Goal: Task Accomplishment & Management: Complete application form

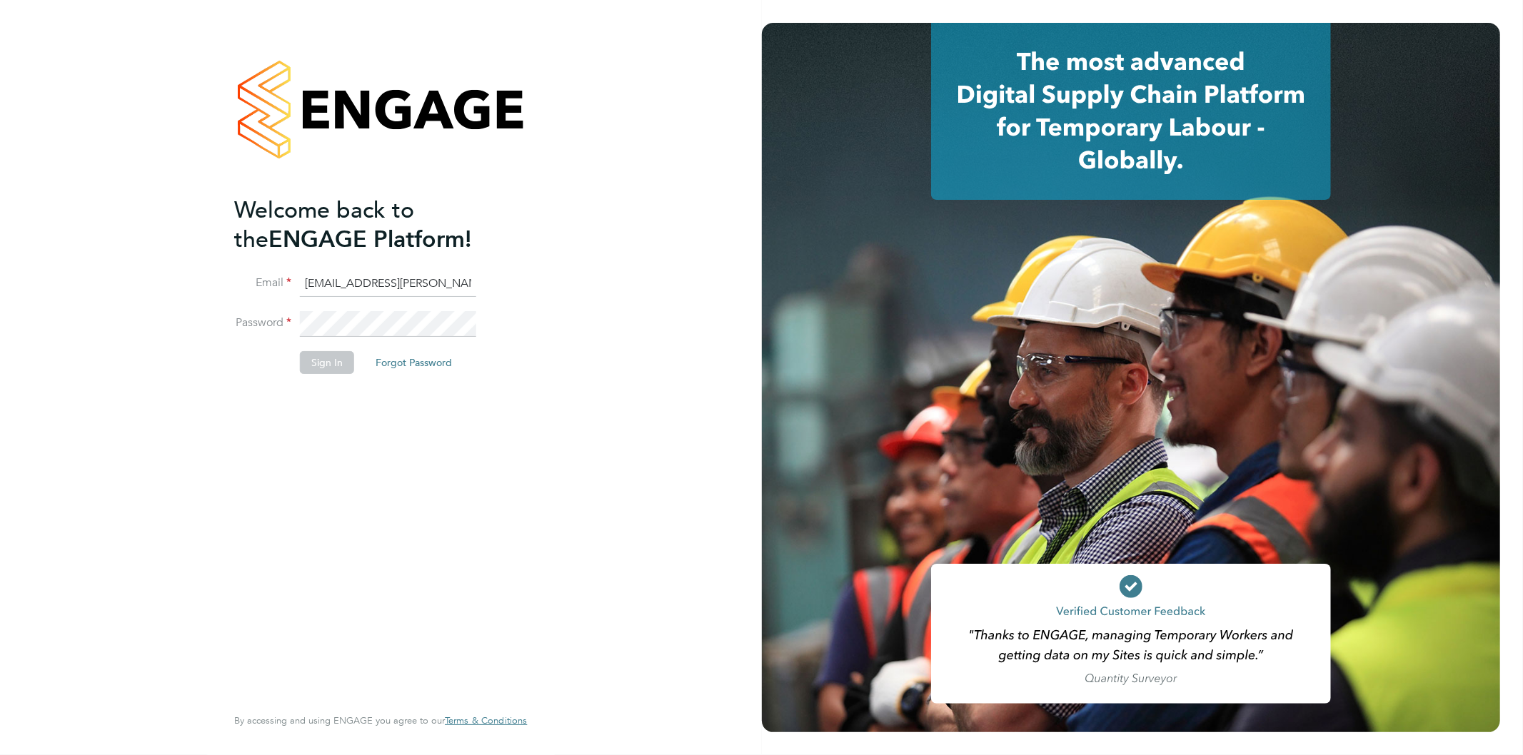
click at [351, 276] on input "Jo.morris@bhafc.co.uk" at bounding box center [388, 284] width 176 height 26
type input "Jo.morris@brightonandhovealbion.com"
click at [315, 355] on button "Sign In" at bounding box center [327, 362] width 54 height 23
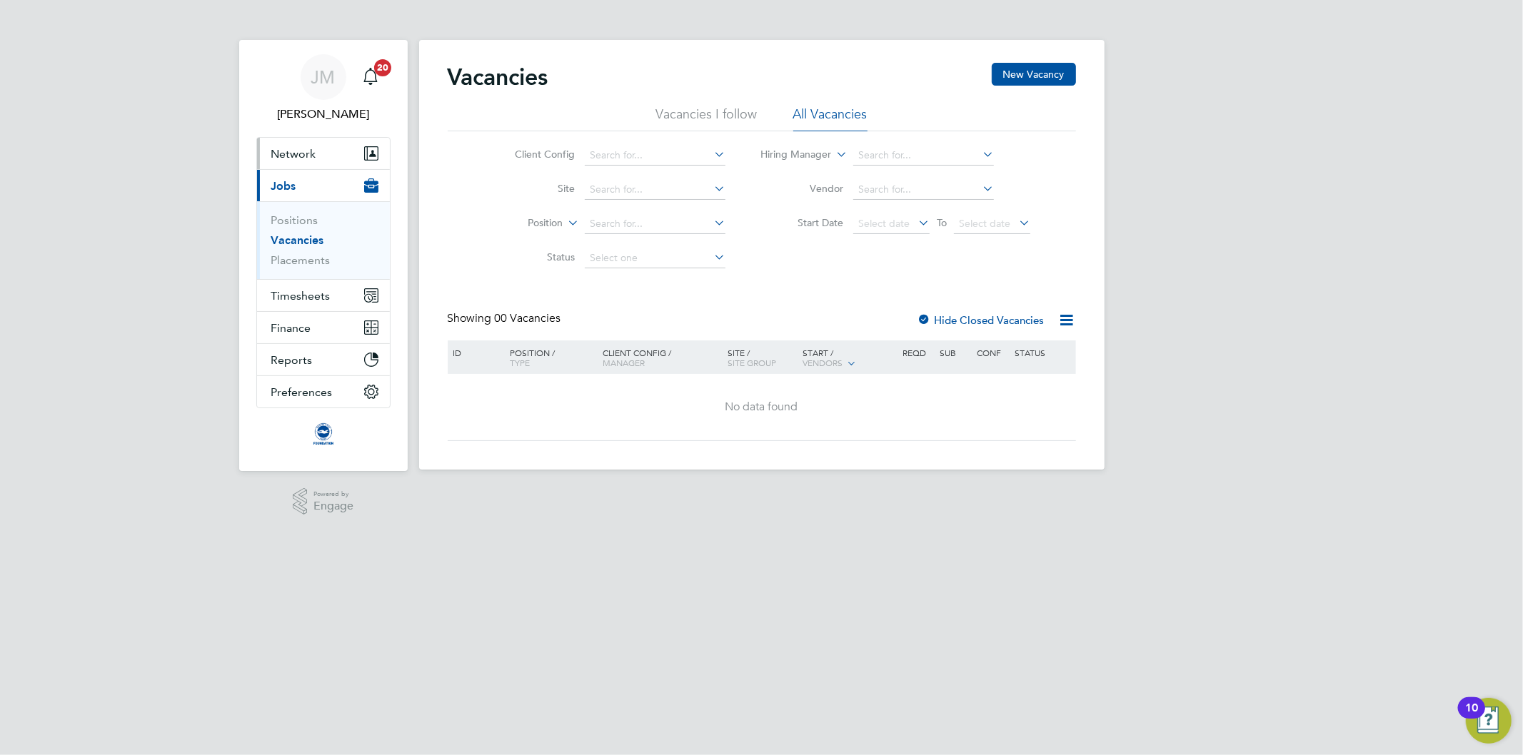
click at [300, 150] on span "Network" at bounding box center [293, 154] width 45 height 14
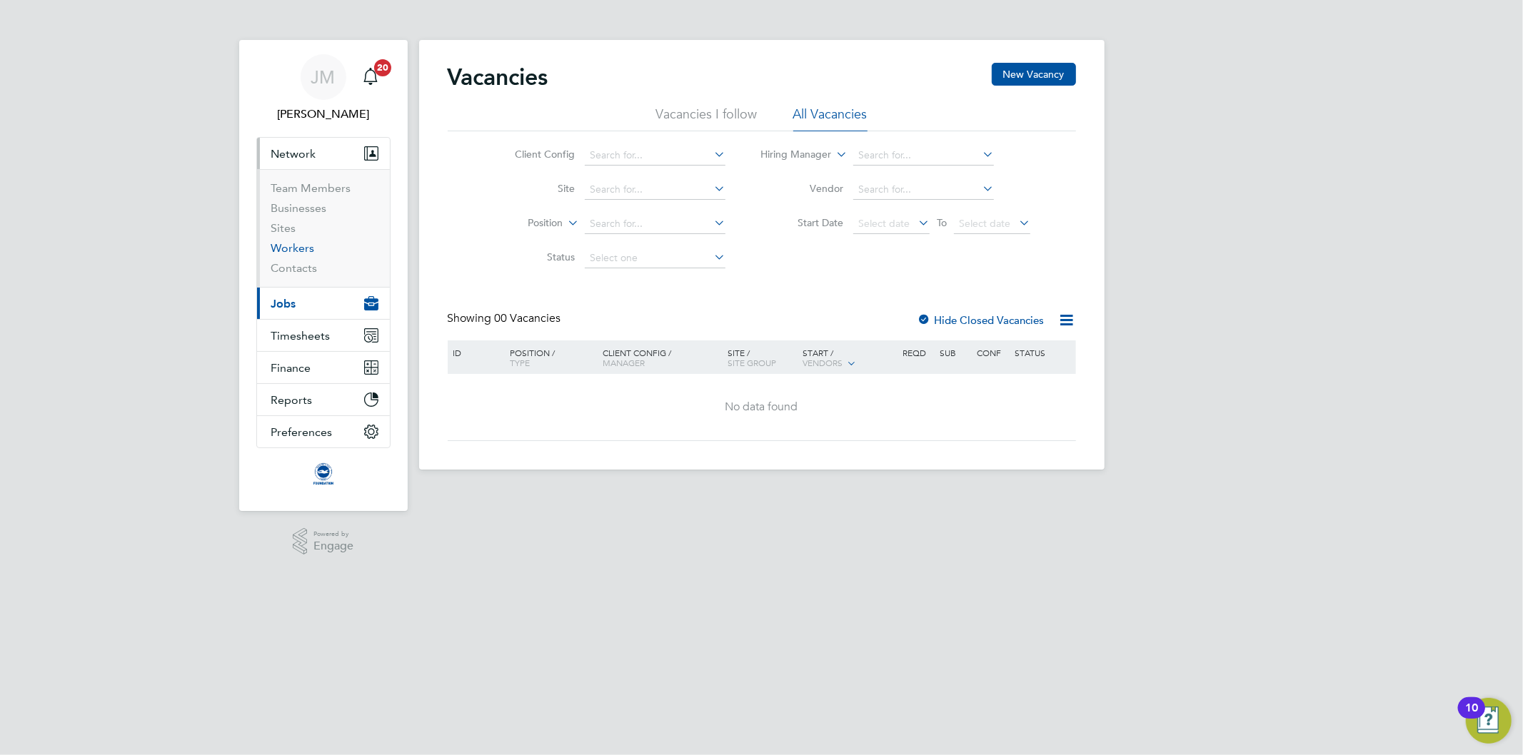
click at [293, 251] on link "Workers" at bounding box center [293, 248] width 44 height 14
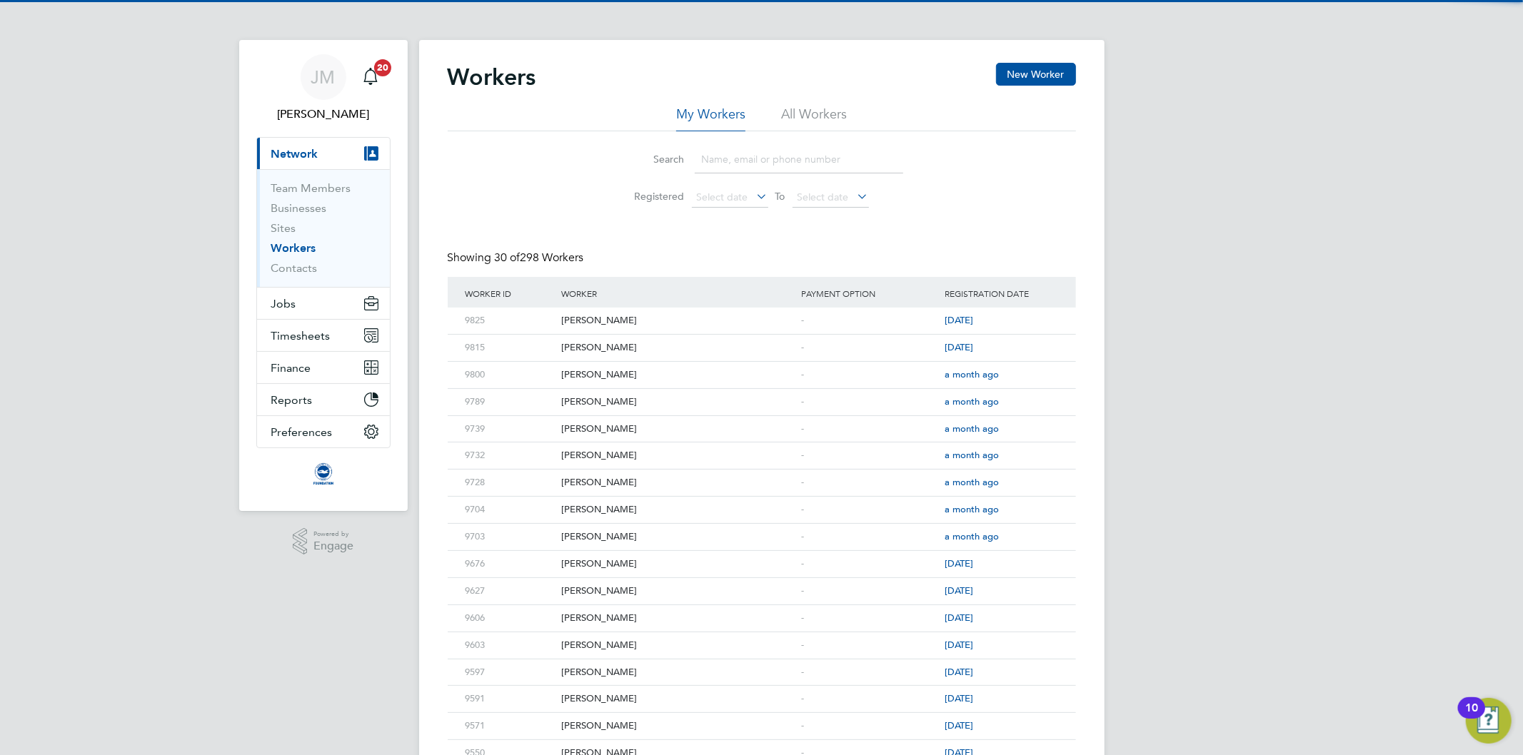
click at [741, 168] on input at bounding box center [799, 160] width 208 height 28
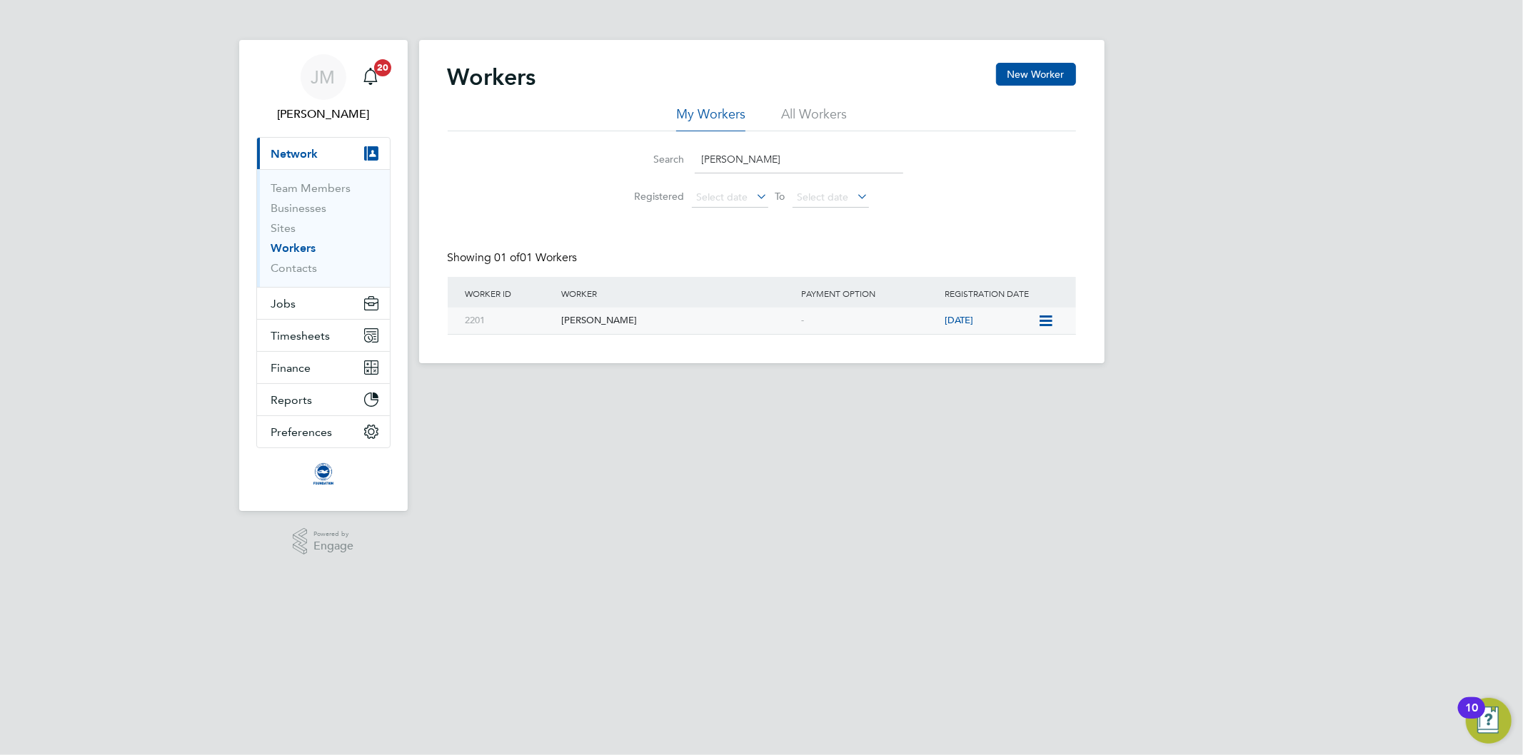
type input "nick"
click at [593, 318] on div "[PERSON_NAME]" at bounding box center [677, 321] width 240 height 26
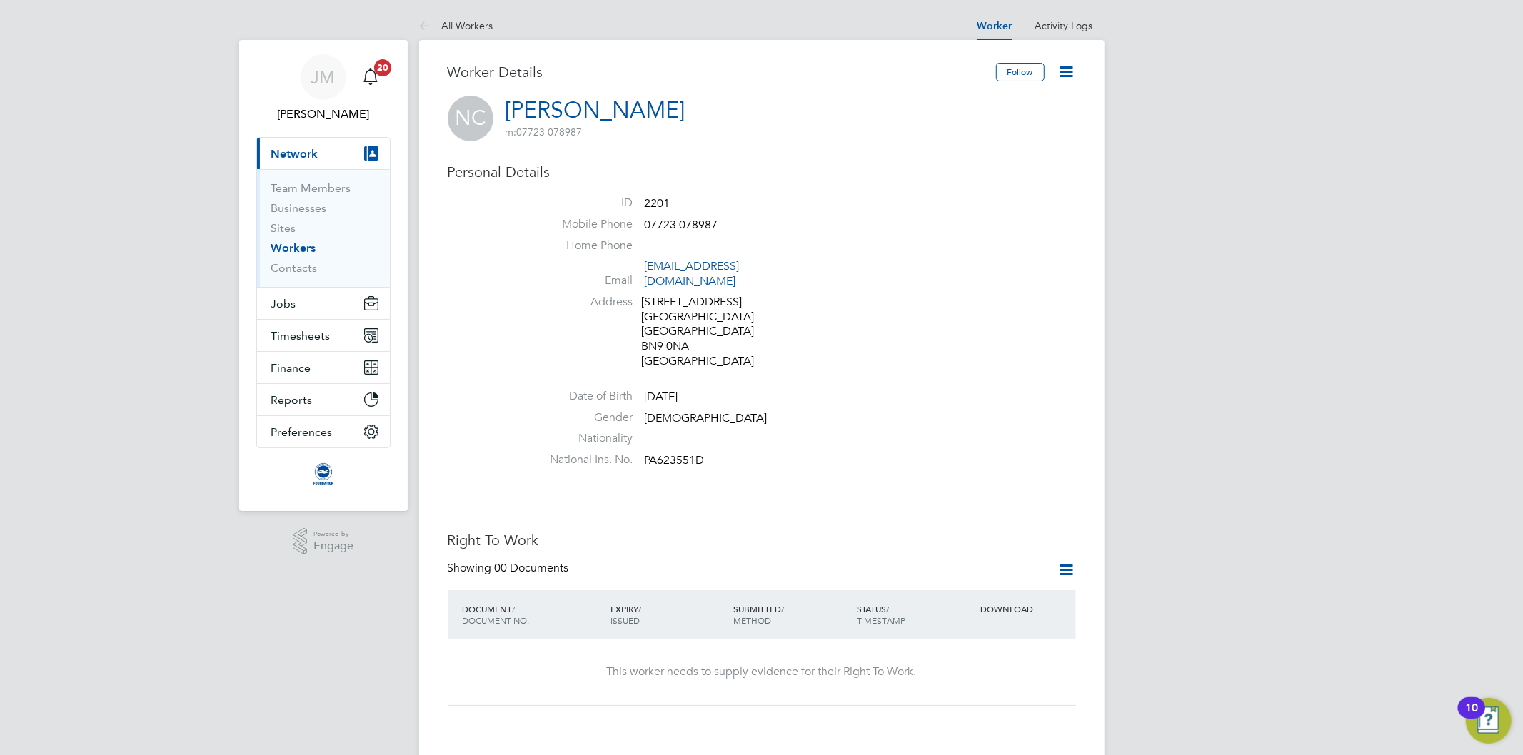
click at [781, 176] on h3 "Personal Details" at bounding box center [762, 172] width 628 height 19
click at [287, 306] on span "Jobs" at bounding box center [283, 304] width 25 height 14
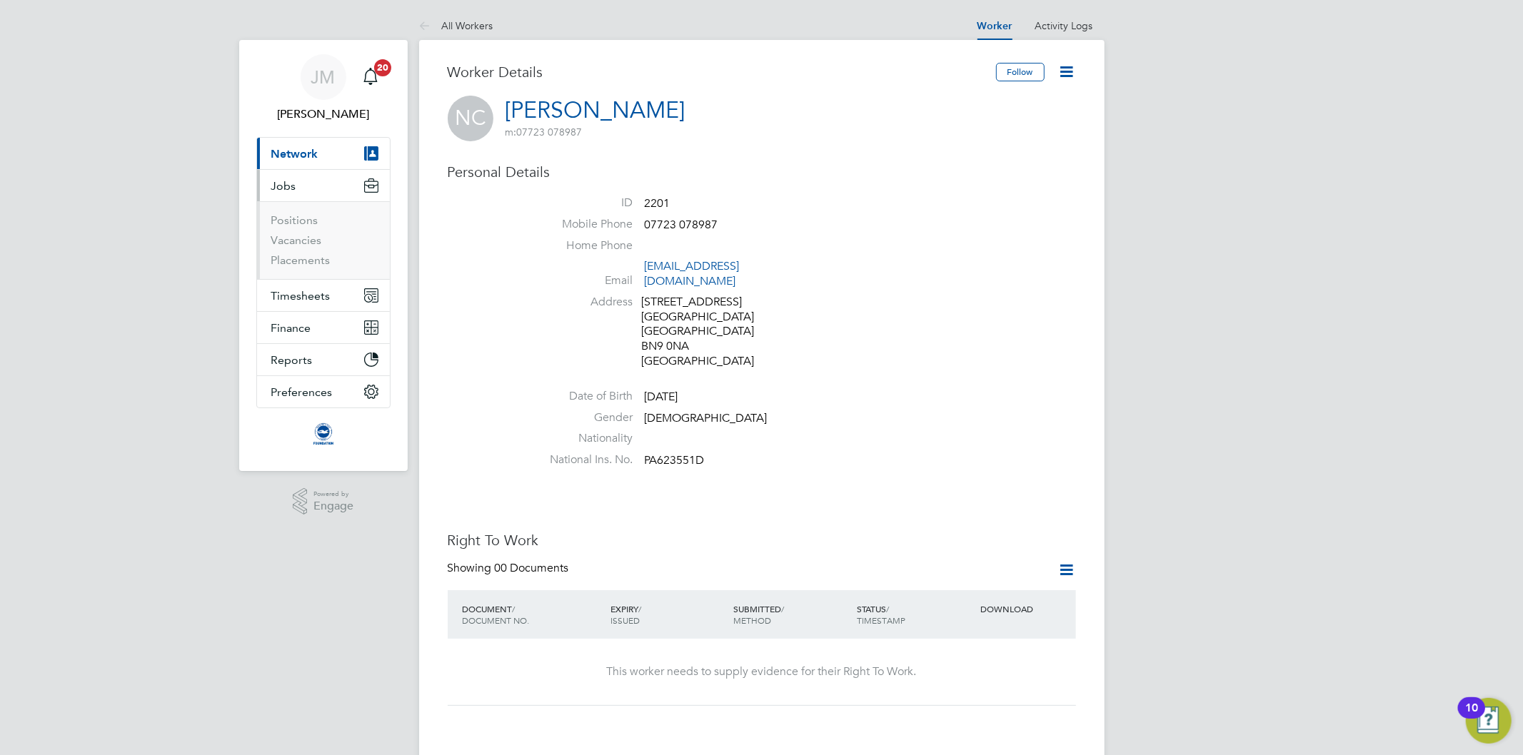
click at [303, 250] on li "Vacancies" at bounding box center [324, 243] width 107 height 20
click at [300, 262] on link "Placements" at bounding box center [300, 260] width 59 height 14
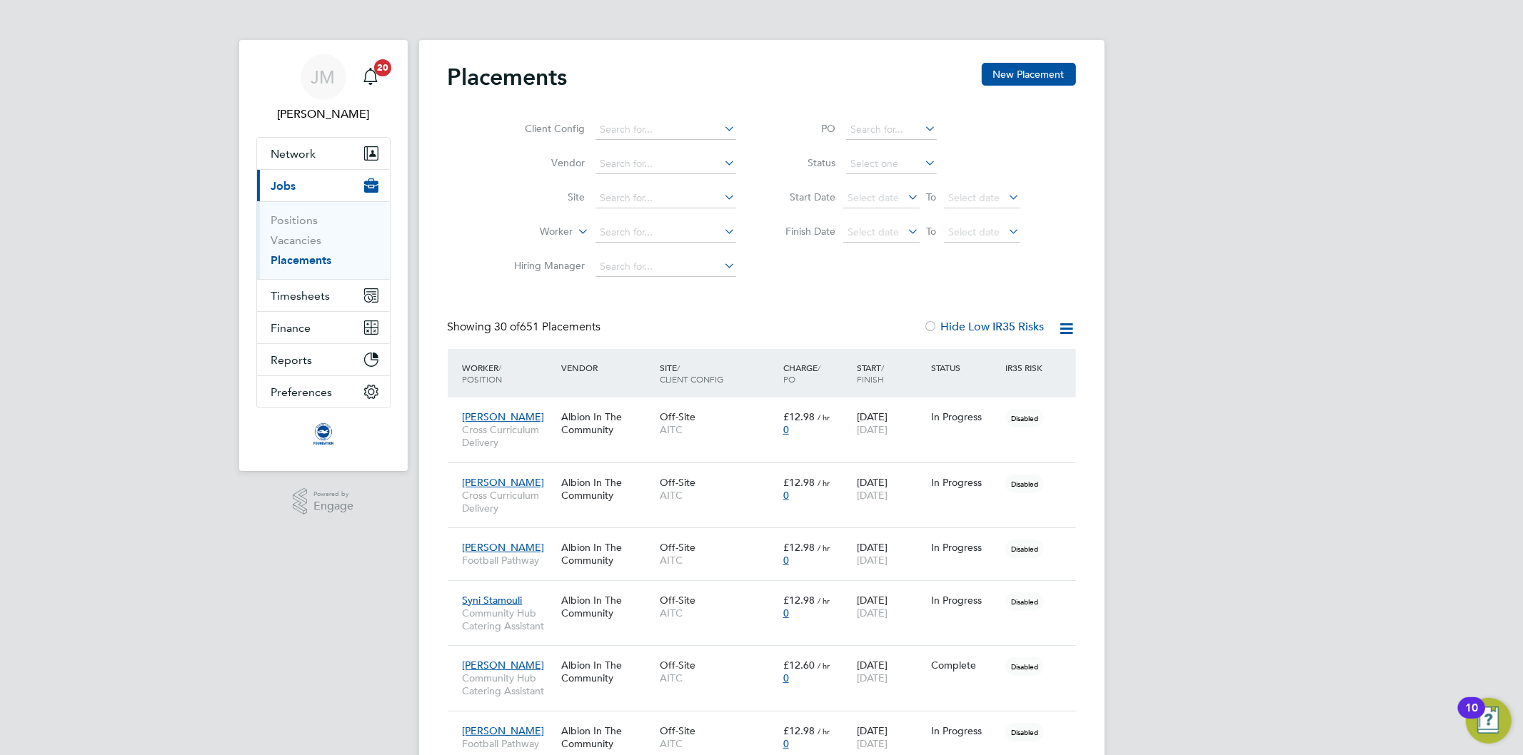
click at [575, 229] on icon at bounding box center [575, 227] width 0 height 13
click at [537, 266] on li "Position" at bounding box center [529, 267] width 89 height 19
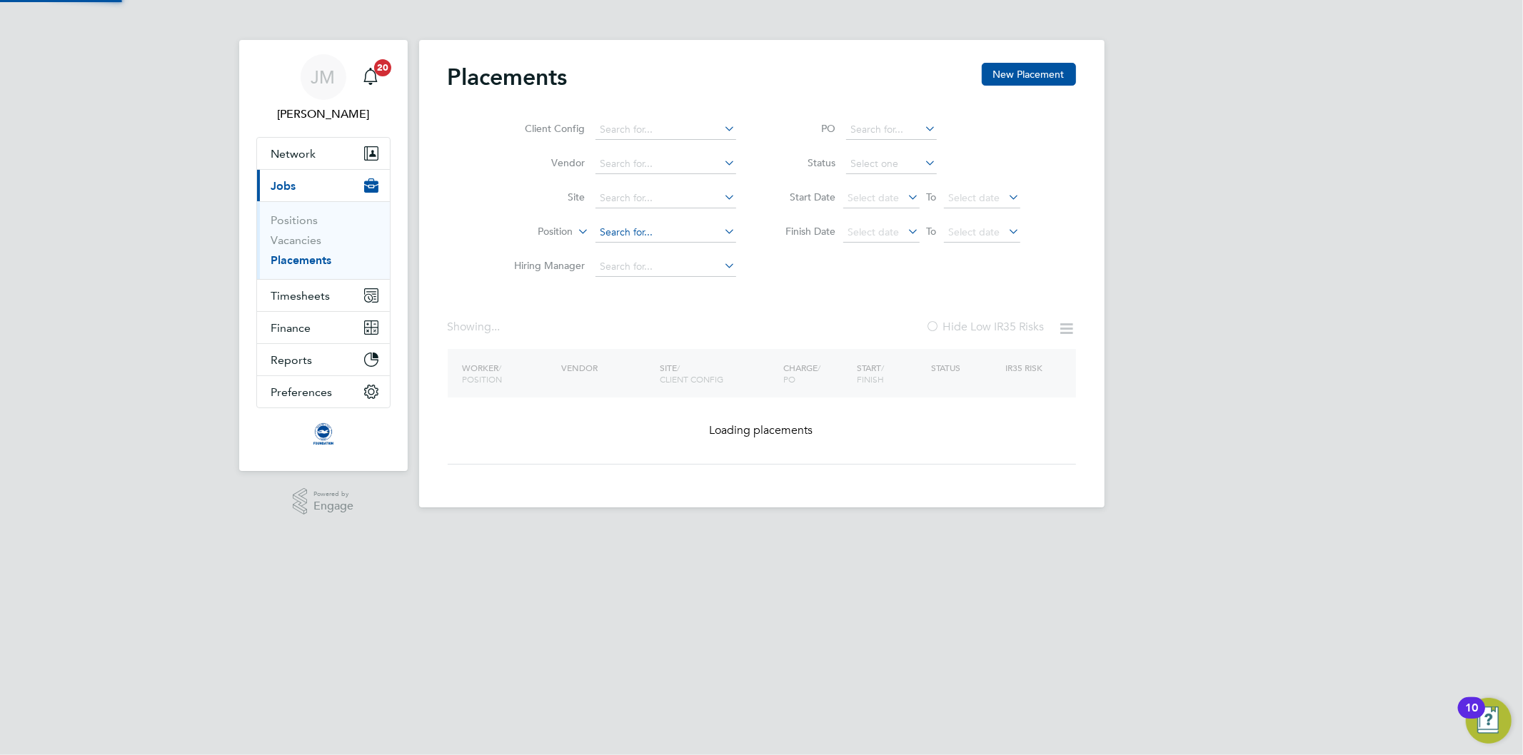
click at [618, 232] on input at bounding box center [665, 233] width 141 height 20
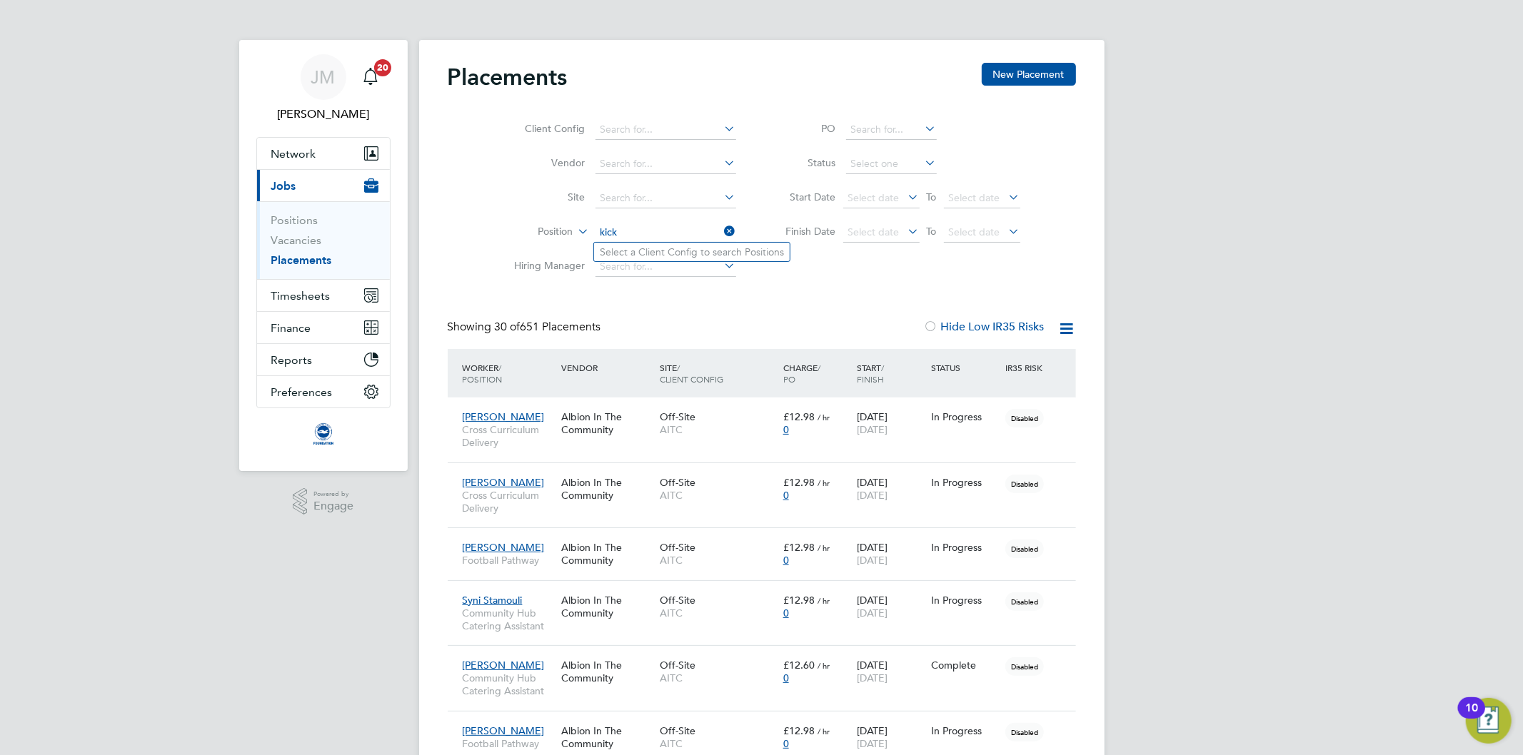
type input "kick"
click at [636, 267] on input at bounding box center [665, 267] width 141 height 20
type input "[PERSON_NAME]"
click at [682, 126] on input at bounding box center [665, 130] width 141 height 20
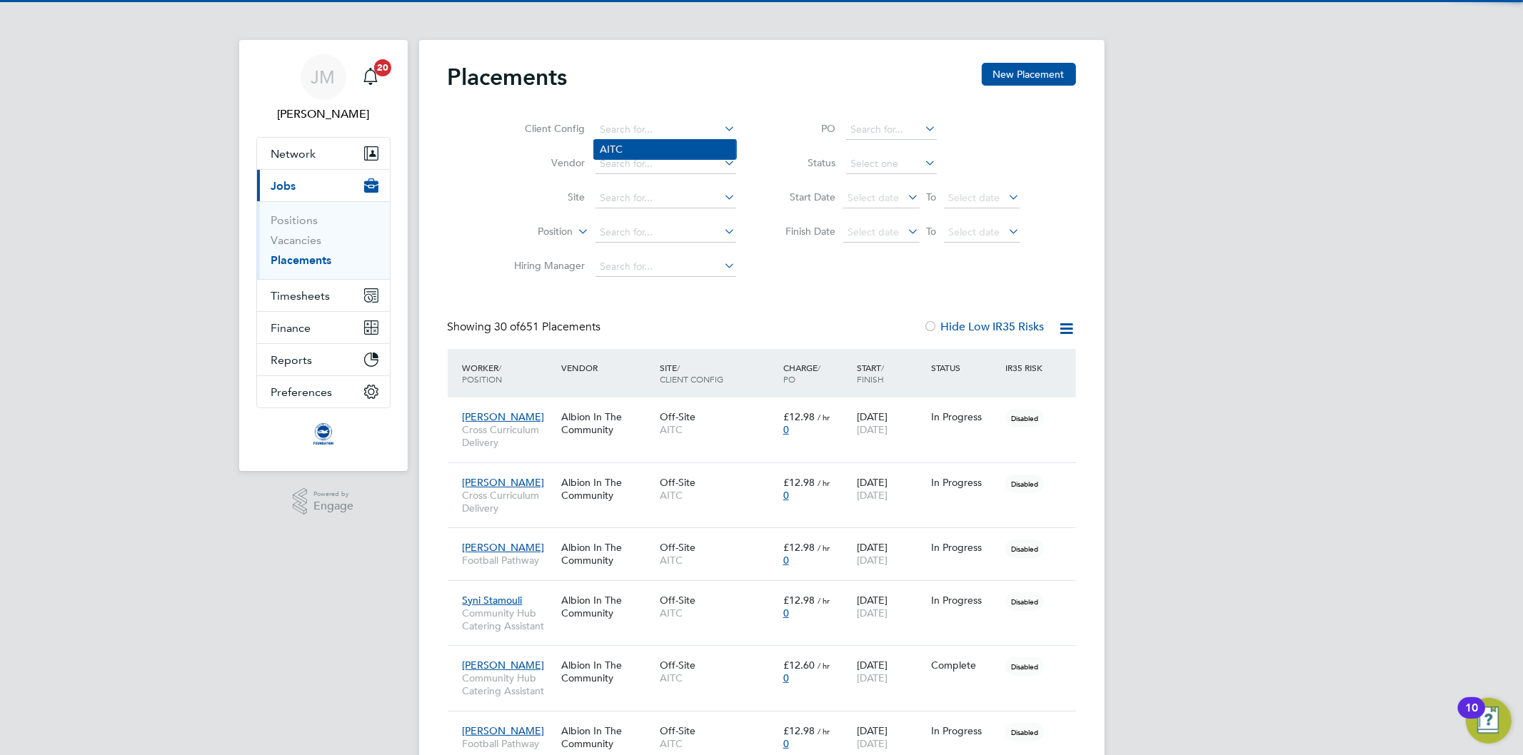
click at [645, 147] on li "AITC" at bounding box center [665, 149] width 142 height 19
type input "AITC"
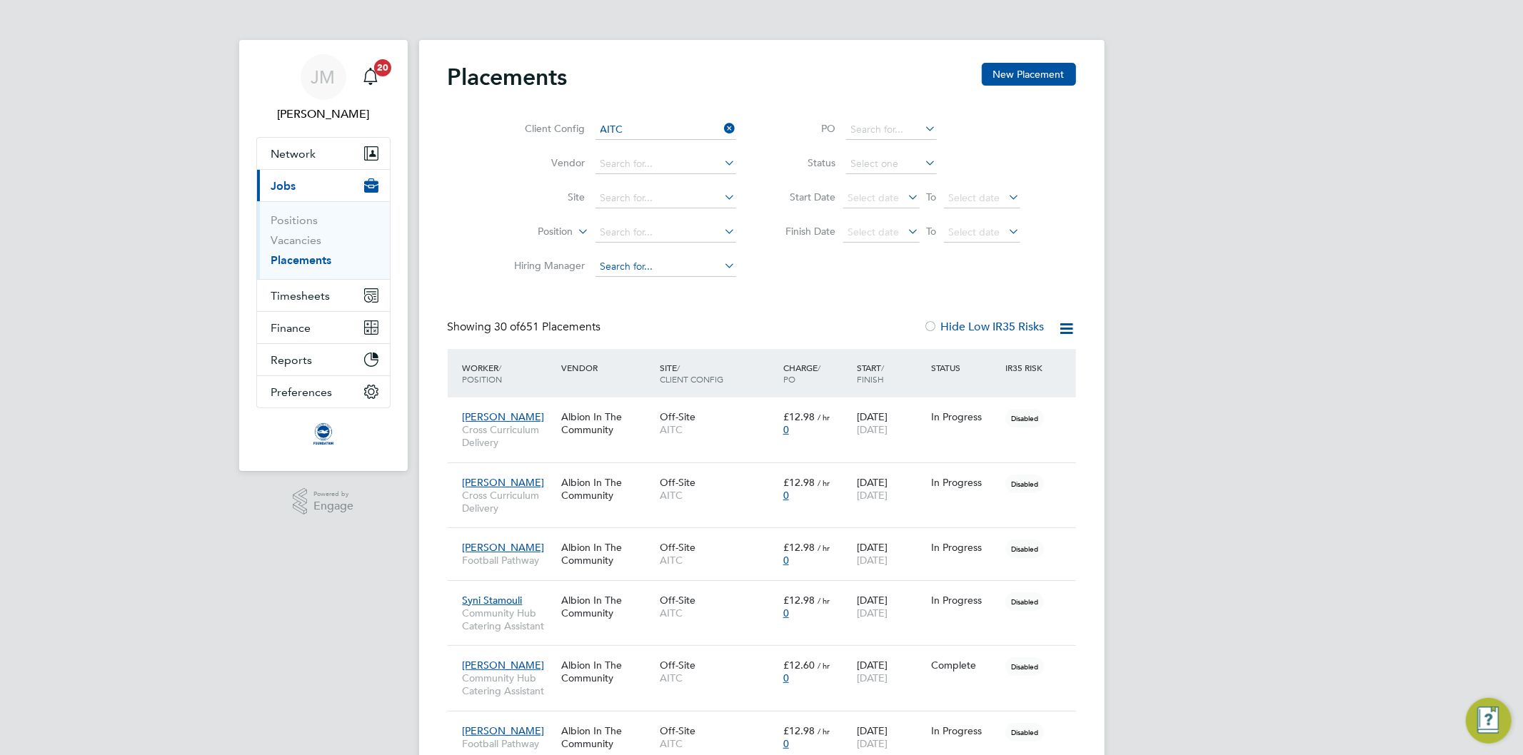
scroll to position [40, 124]
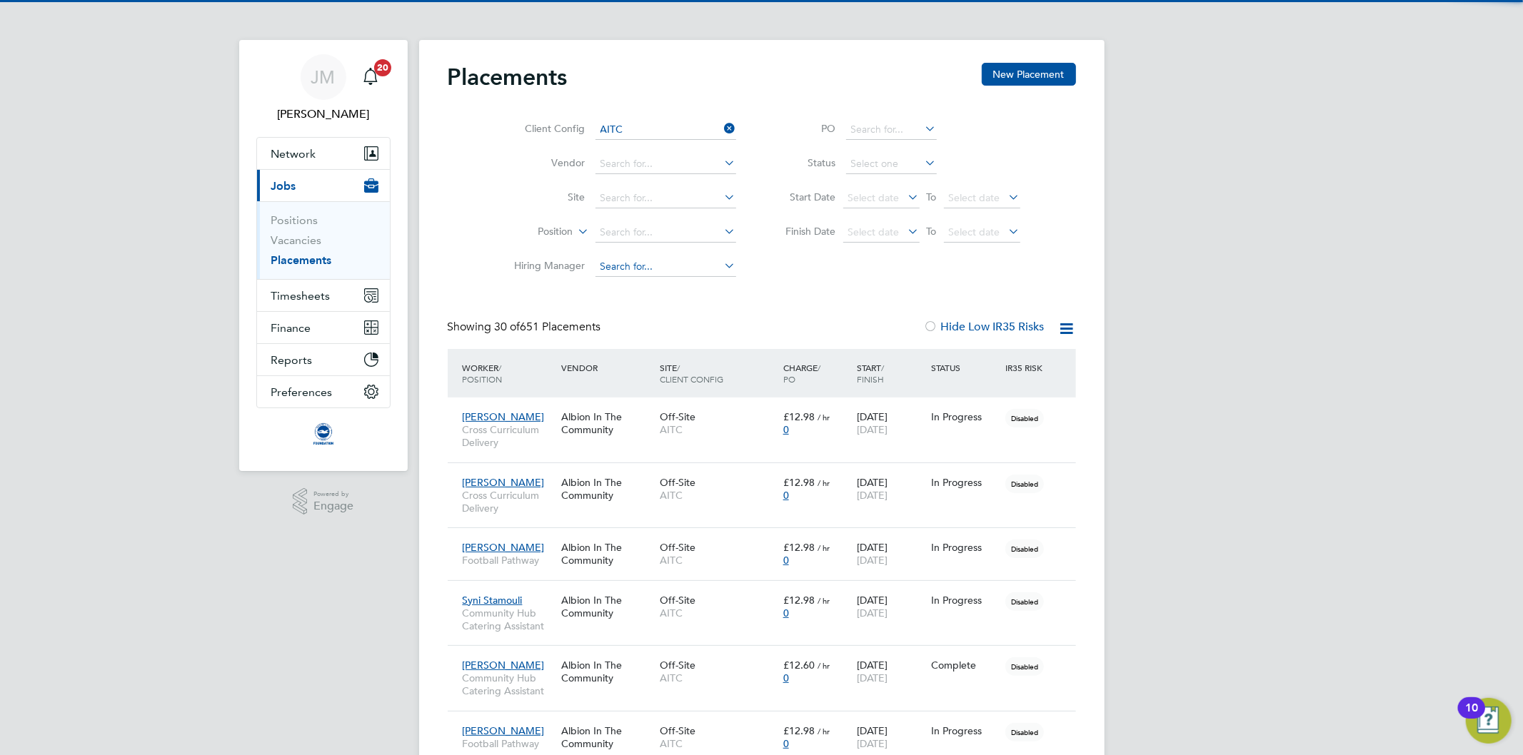
click at [647, 268] on input at bounding box center [665, 267] width 141 height 20
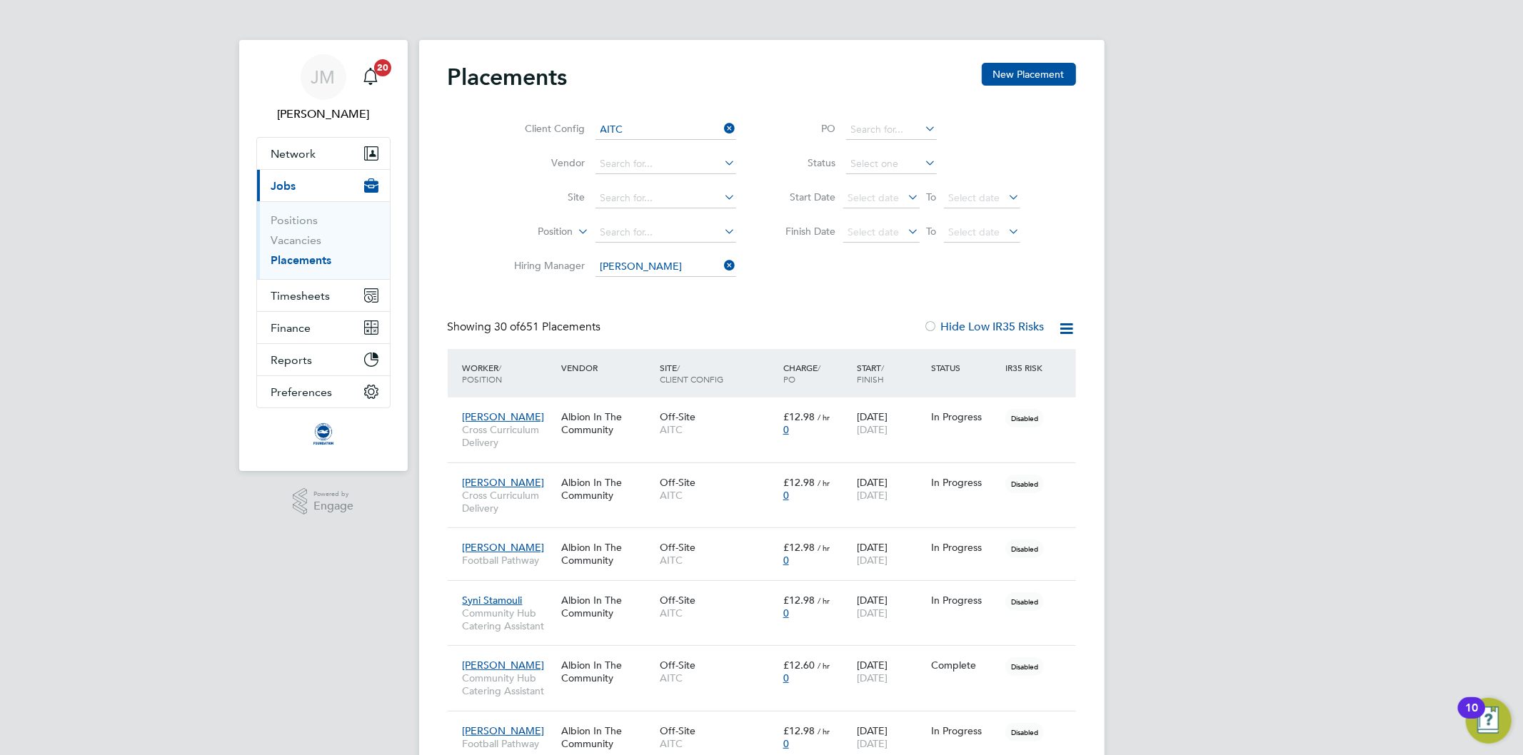
click at [655, 291] on li "[PERSON_NAME] iel [PERSON_NAME]" at bounding box center [682, 286] width 176 height 19
type input "[PERSON_NAME]"
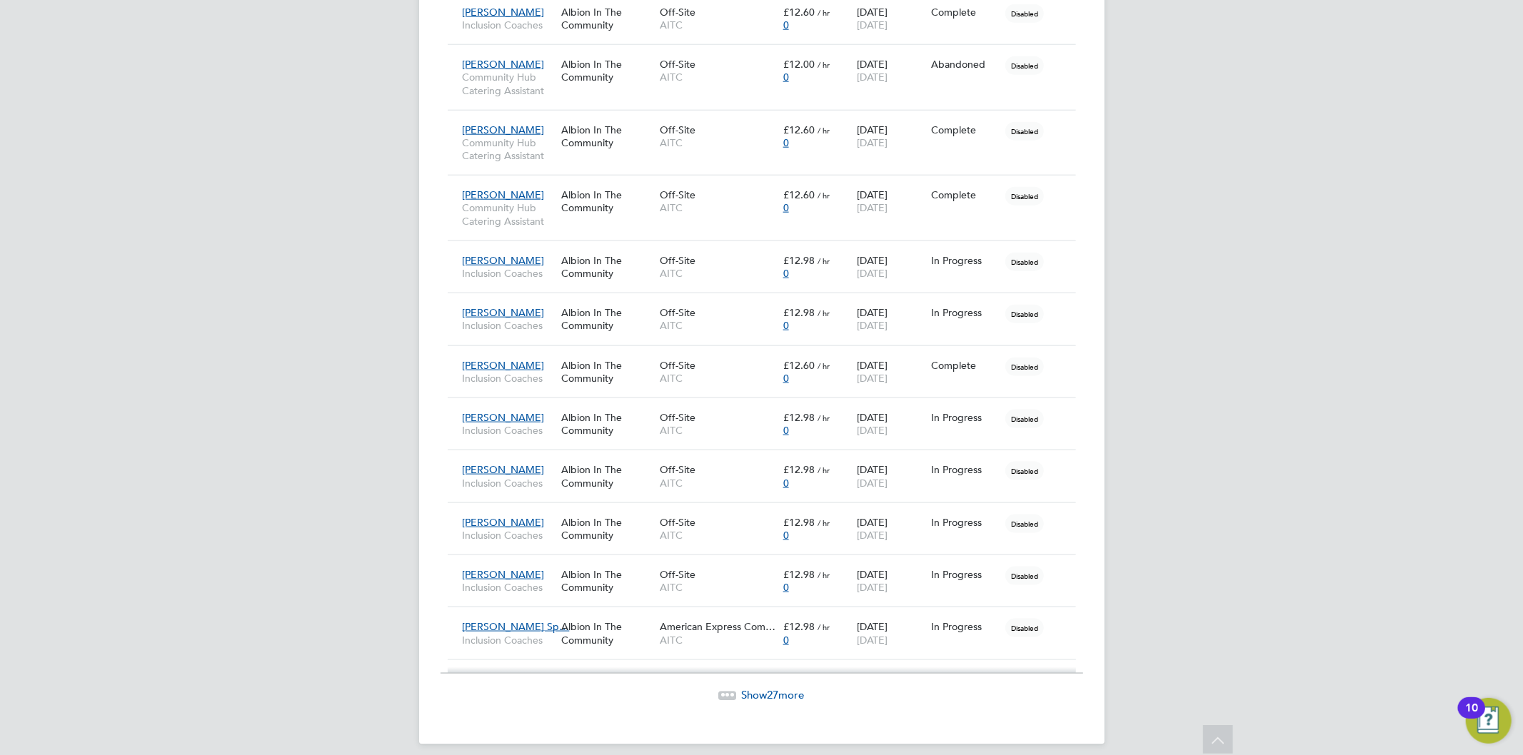
click at [779, 693] on span "Show 27 more" at bounding box center [773, 695] width 63 height 14
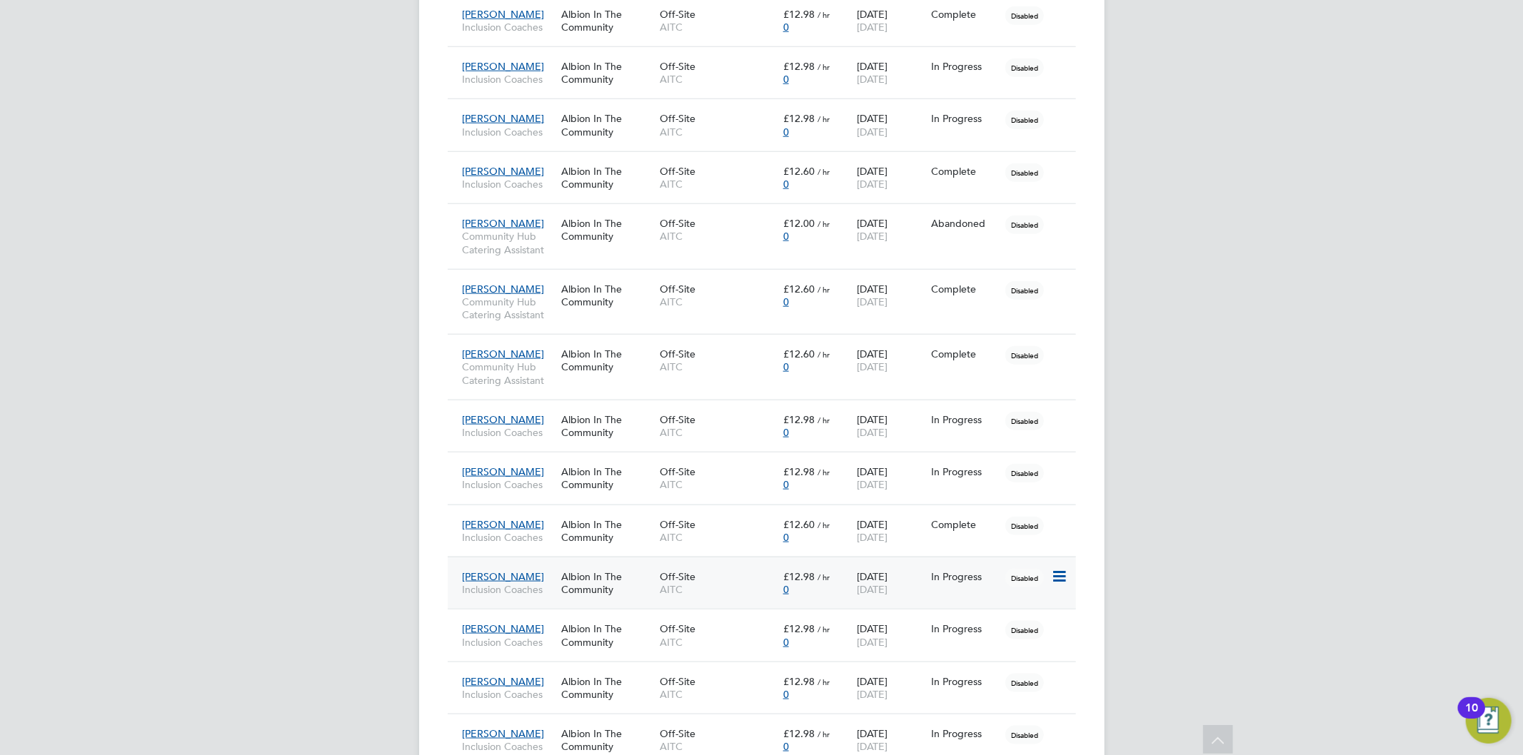
scroll to position [1189, 0]
click at [887, 585] on span "[DATE]" at bounding box center [872, 588] width 31 height 13
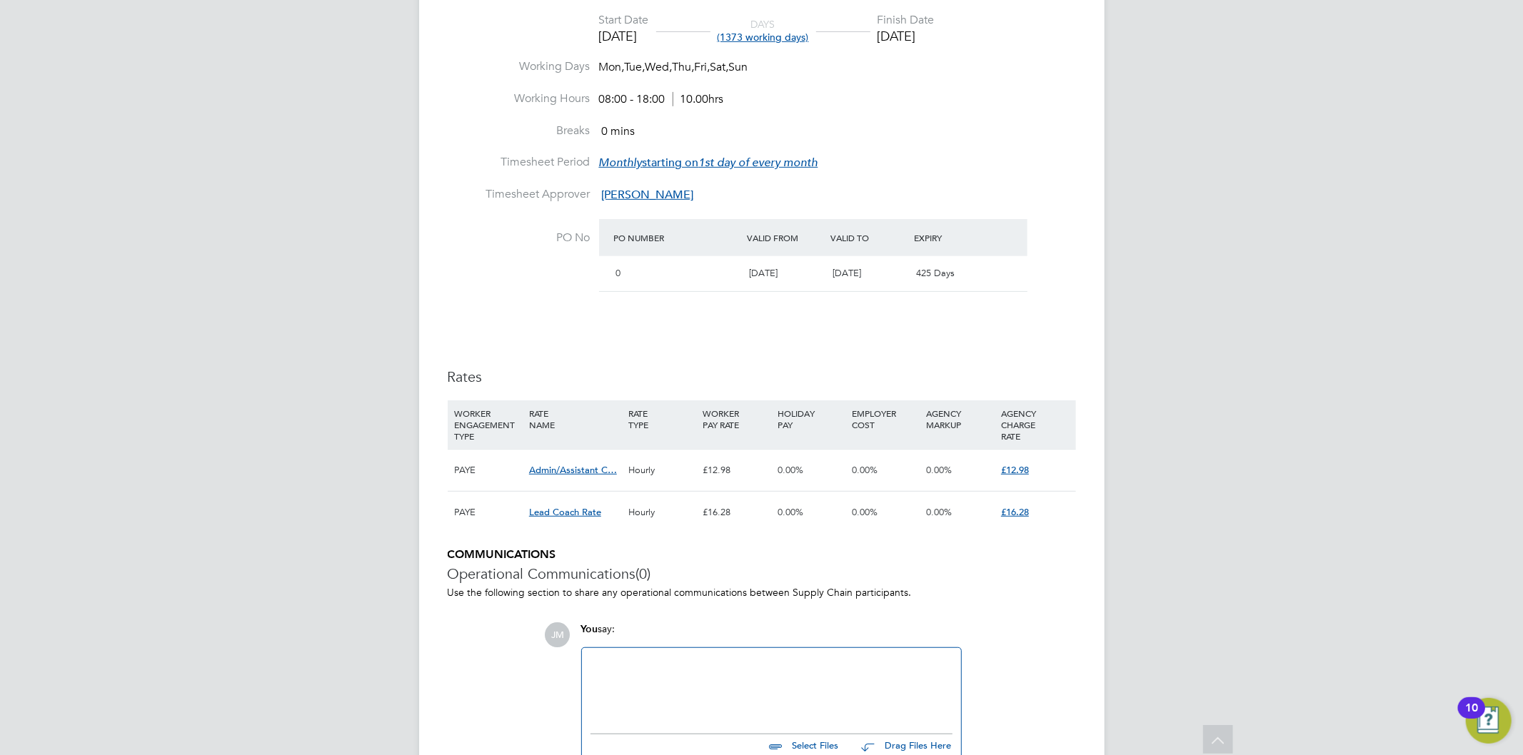
scroll to position [555, 0]
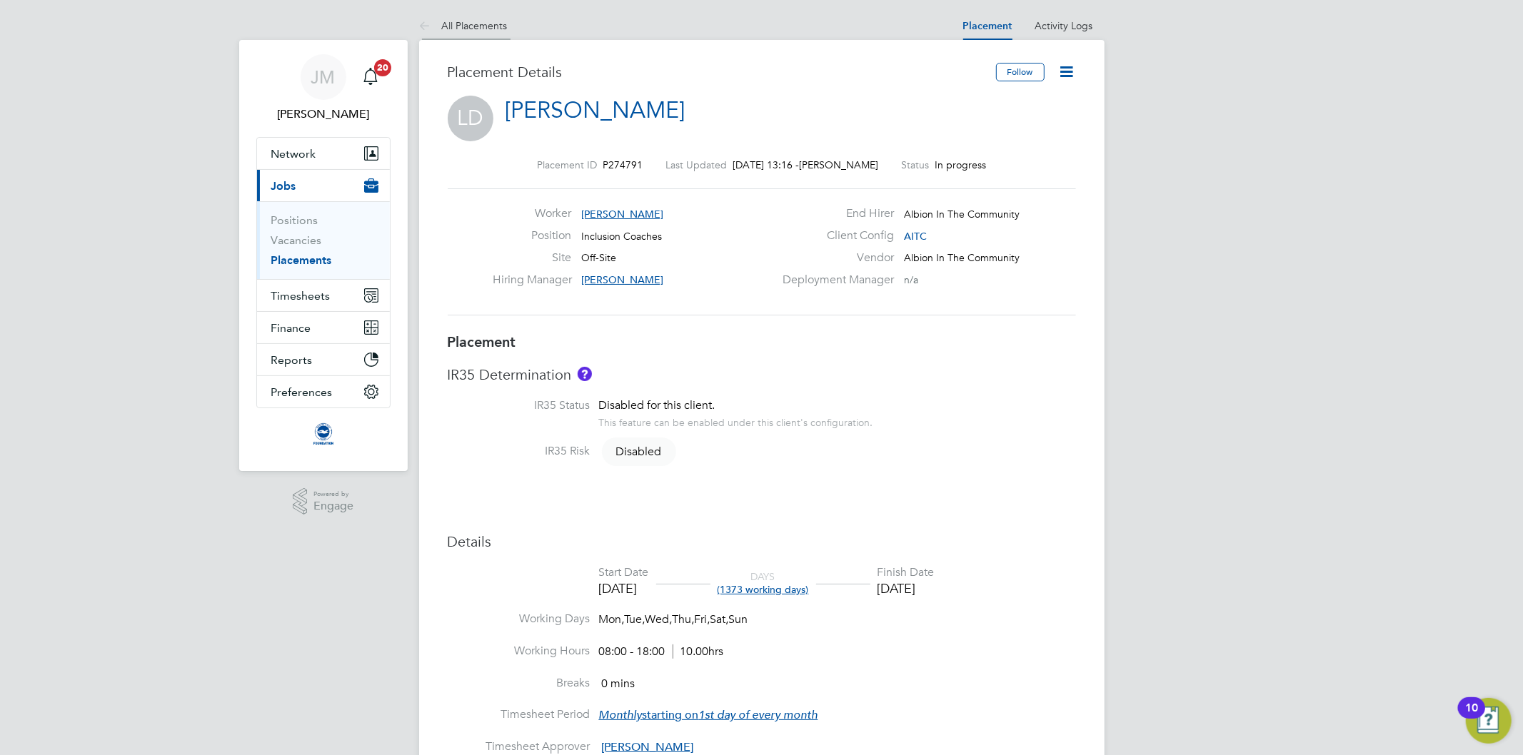
click at [458, 17] on li "All Placements" at bounding box center [463, 25] width 89 height 29
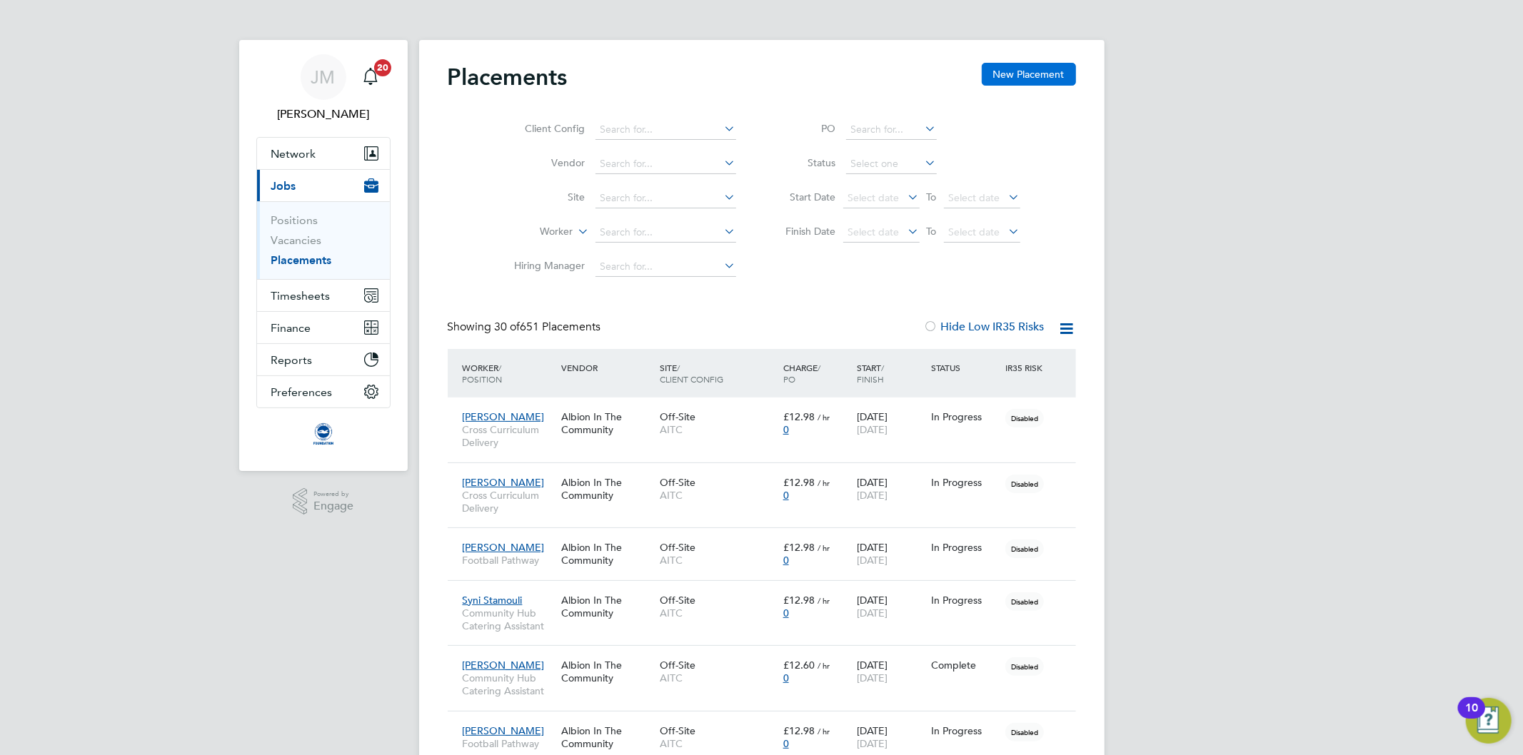
click at [1031, 74] on button "New Placement" at bounding box center [1028, 74] width 94 height 23
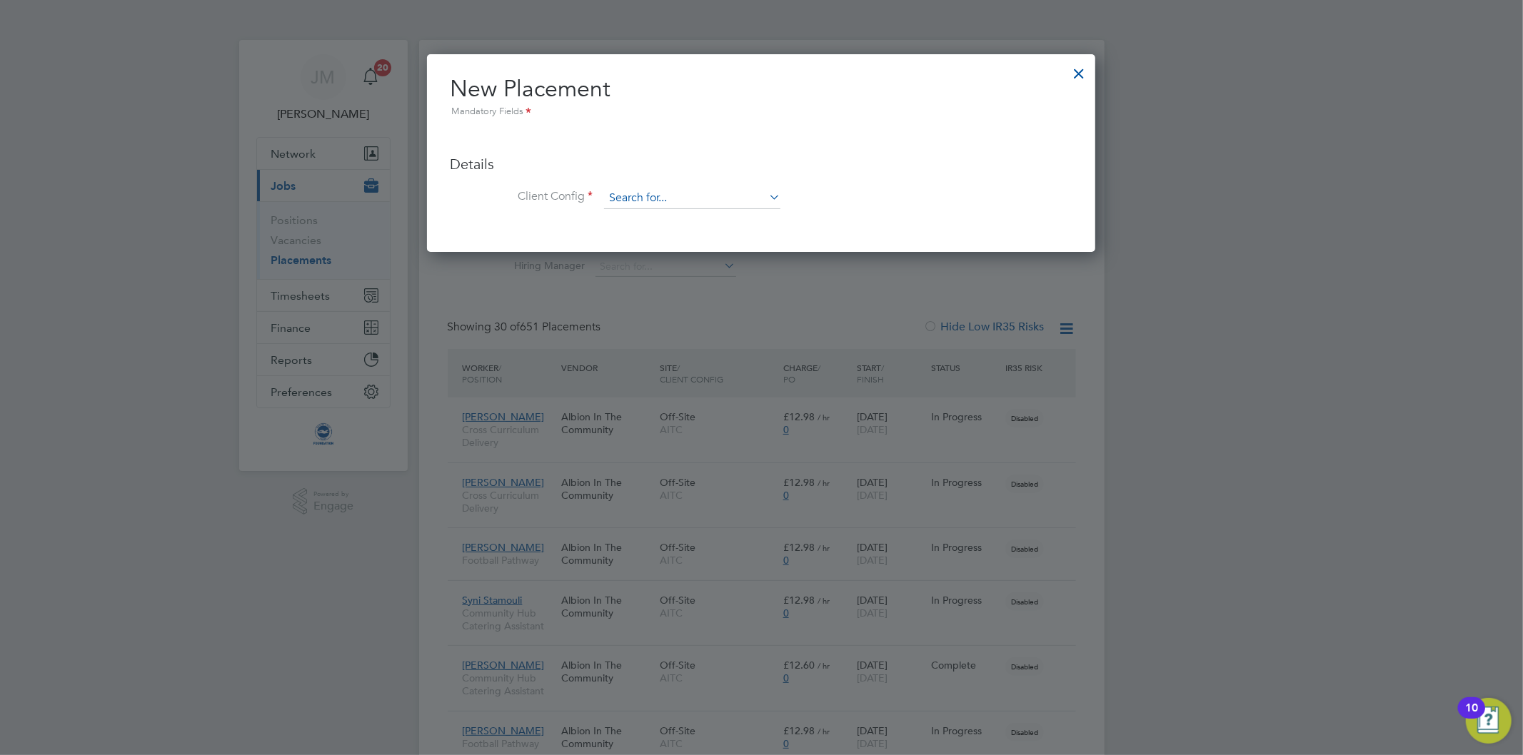
click at [708, 200] on input at bounding box center [692, 198] width 176 height 21
click at [654, 218] on li "AITC" at bounding box center [692, 217] width 178 height 19
type input "AITC"
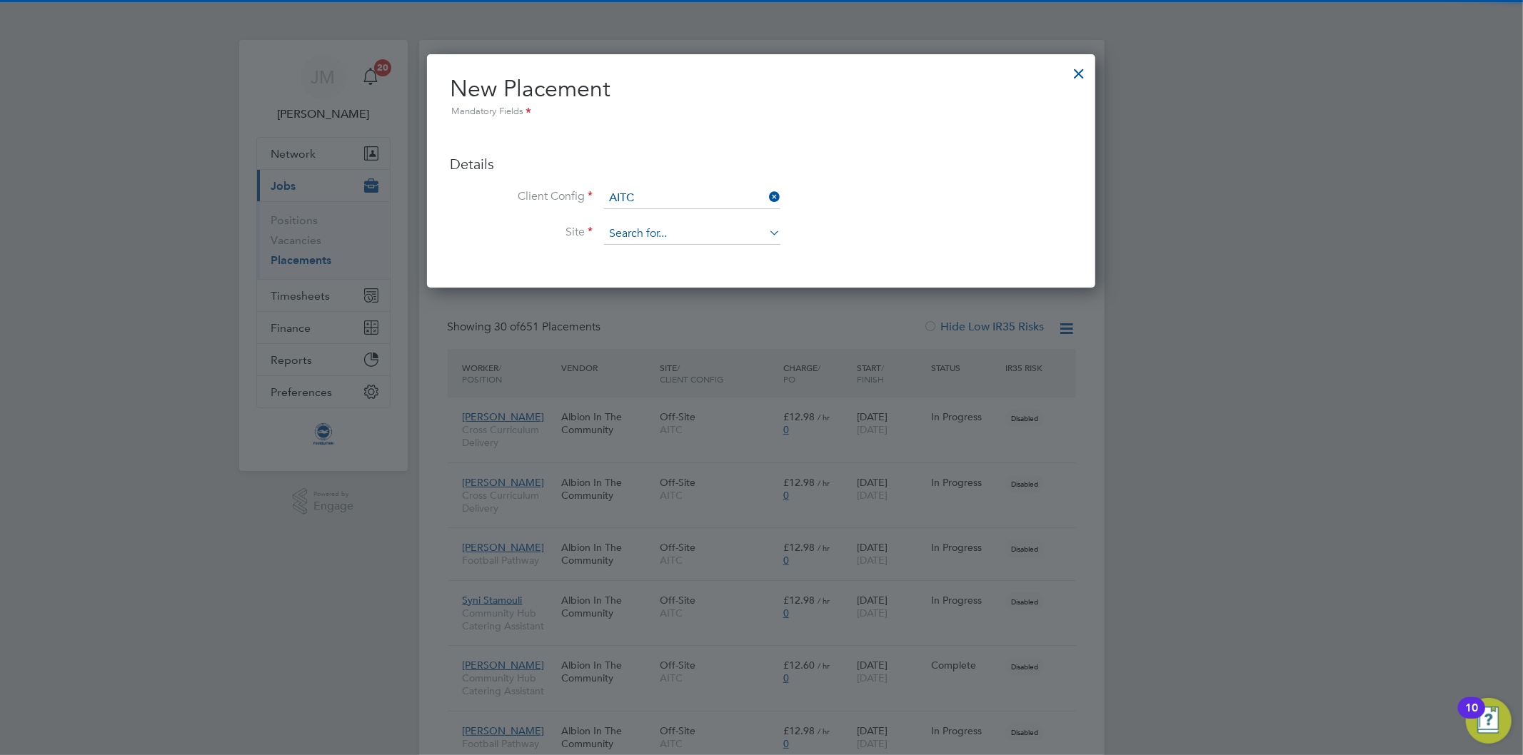
click at [670, 229] on input at bounding box center [692, 233] width 176 height 21
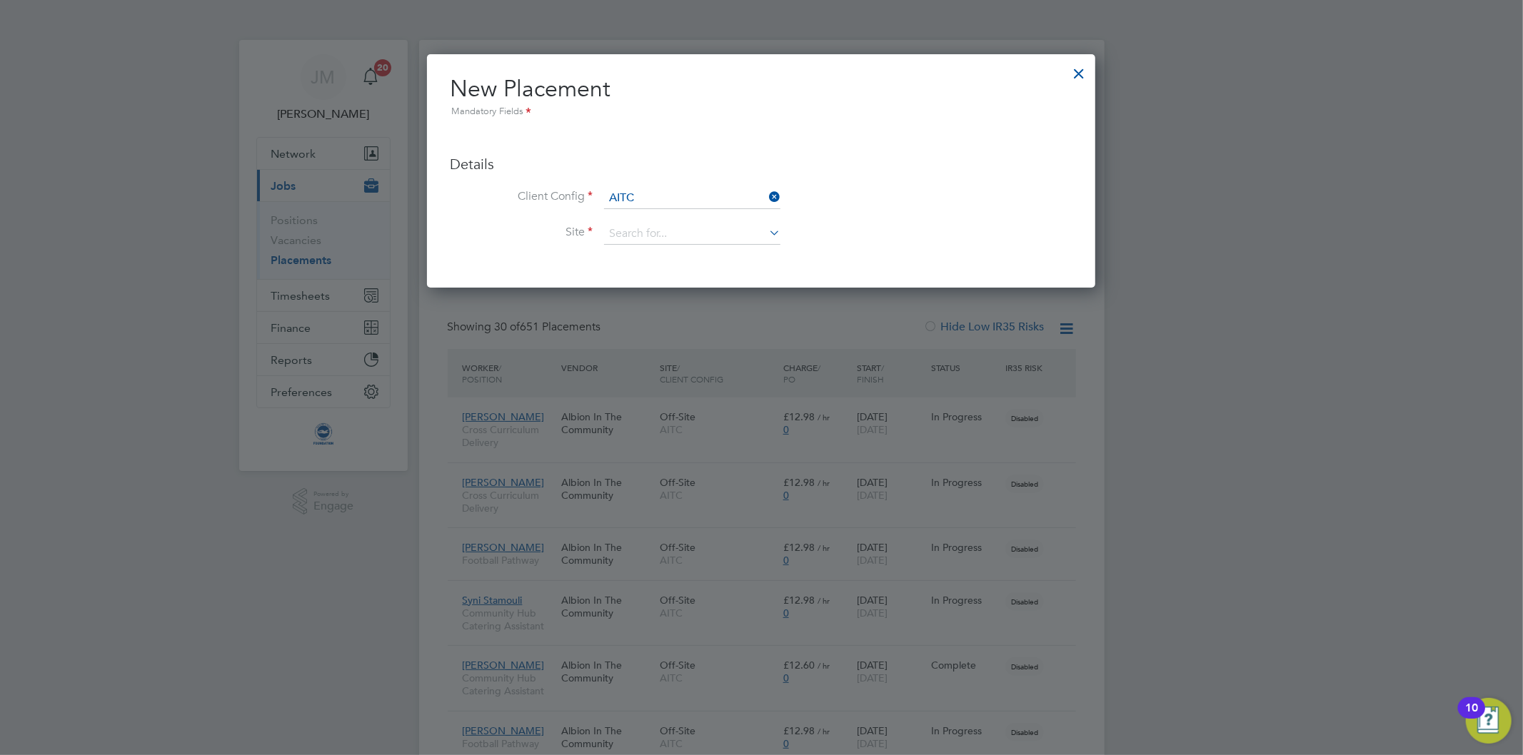
click at [637, 268] on li "Off-Site" at bounding box center [692, 272] width 178 height 19
type input "Off-Site"
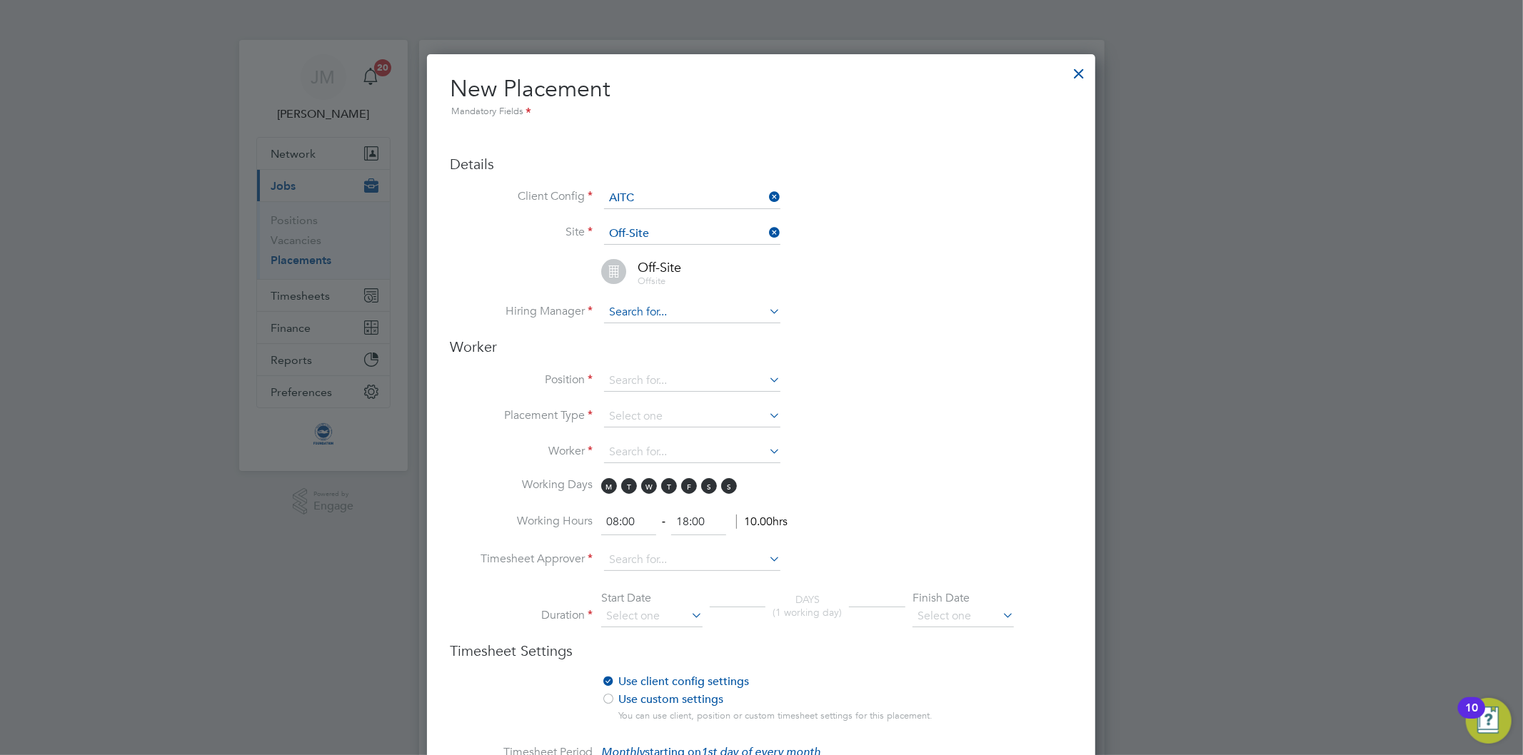
click at [659, 309] on input at bounding box center [692, 312] width 176 height 21
click at [670, 333] on li "[PERSON_NAME] iel [PERSON_NAME]" at bounding box center [692, 330] width 178 height 19
type input "[PERSON_NAME]"
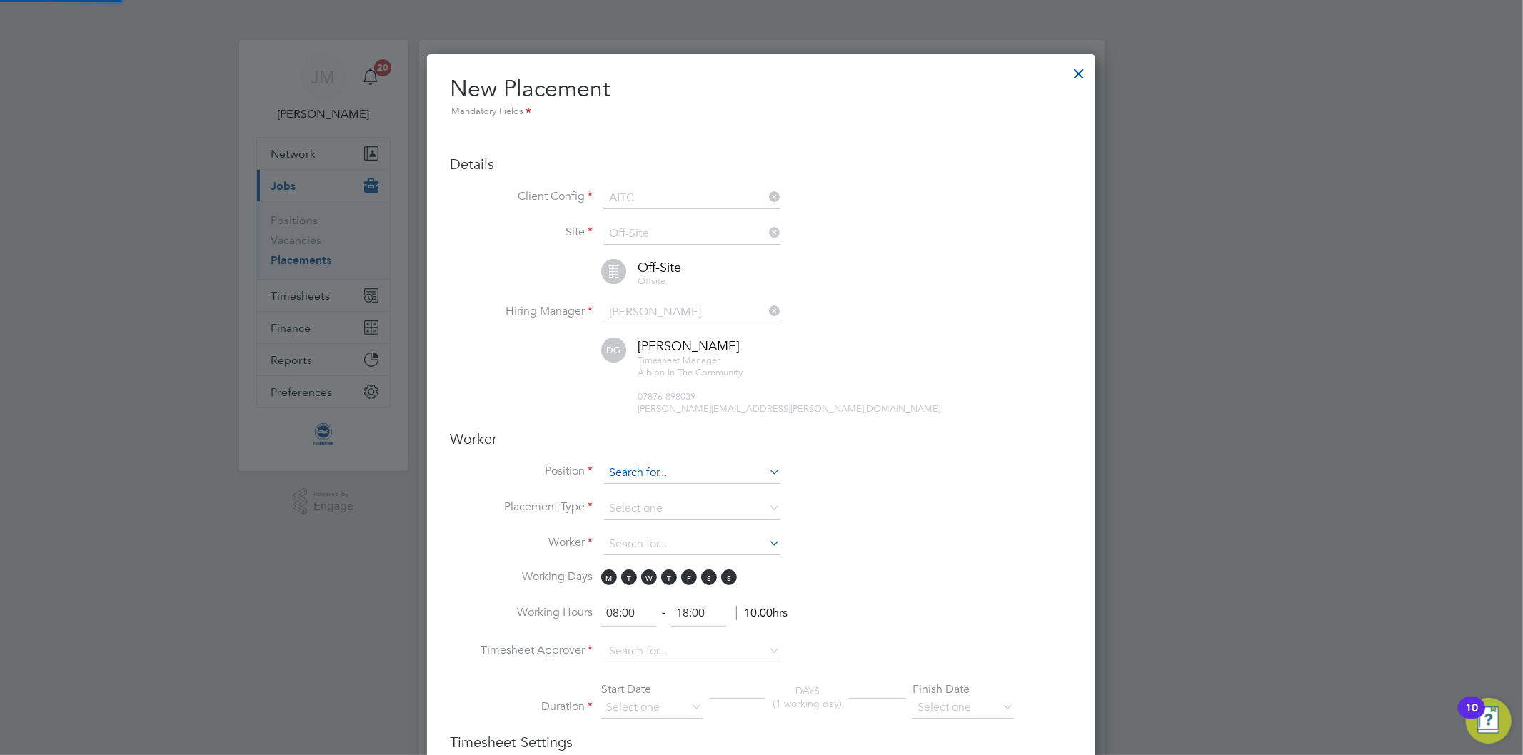
click at [636, 467] on input at bounding box center [692, 473] width 176 height 21
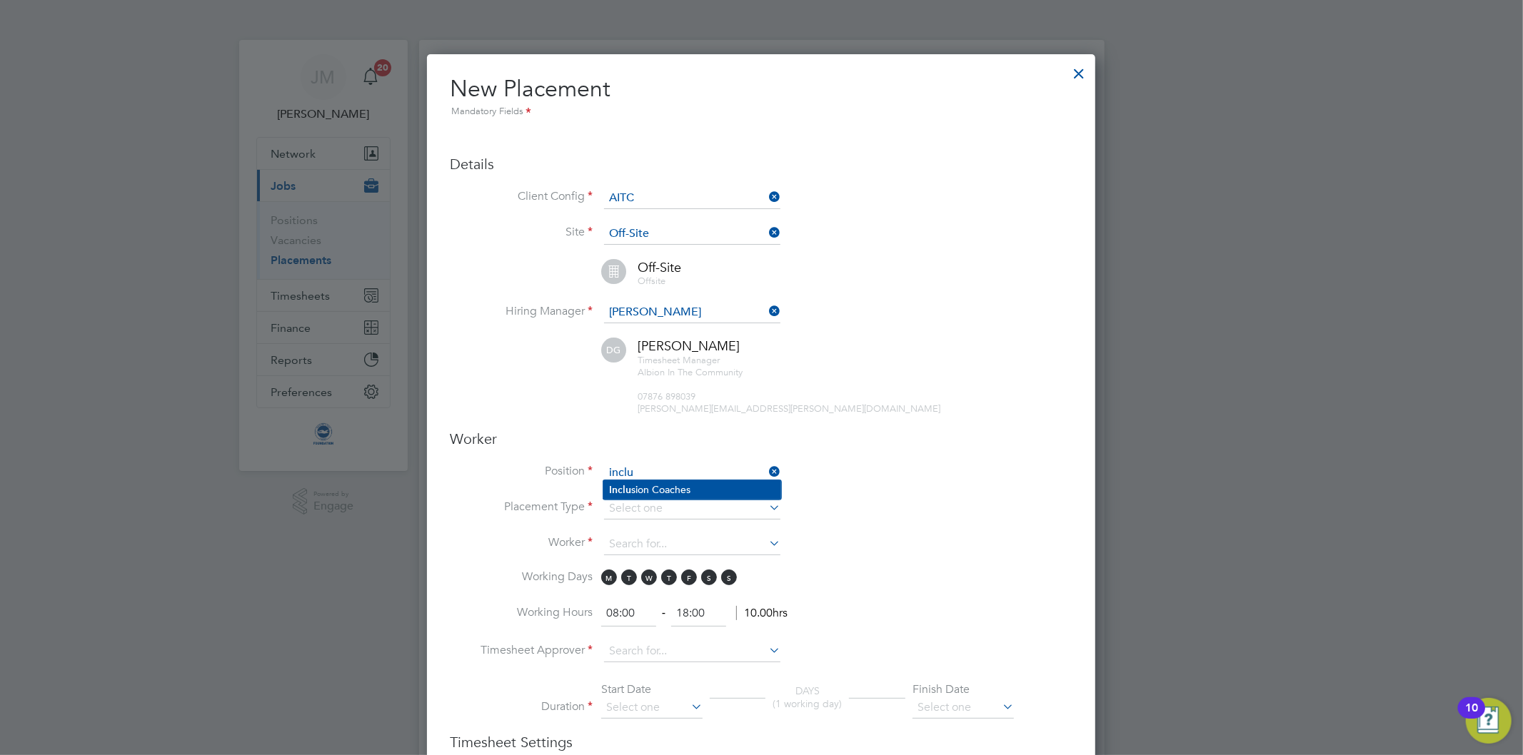
click at [637, 486] on li "Inclu sion Coaches" at bounding box center [692, 489] width 178 height 19
type input "Inclusion Coaches"
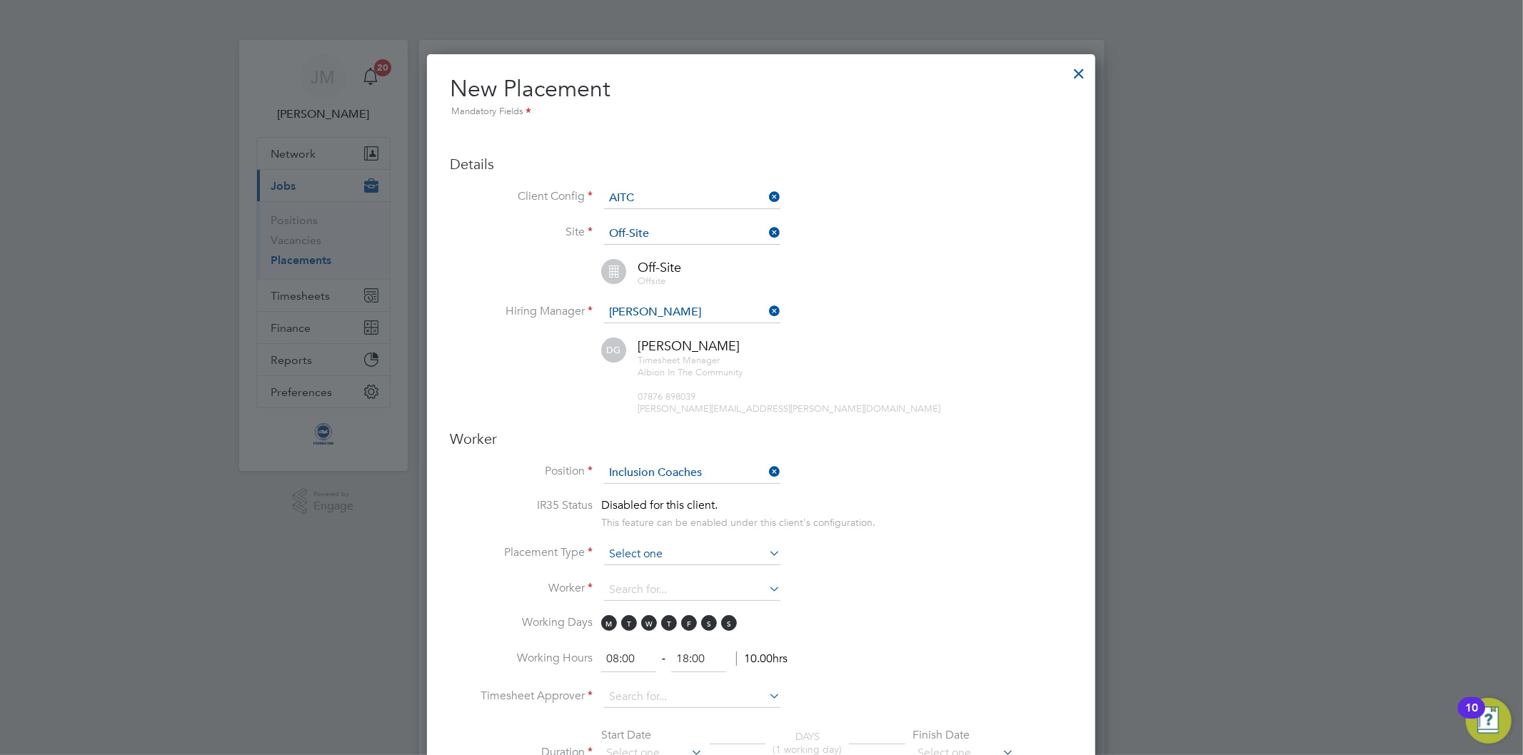
click at [665, 557] on input at bounding box center [692, 554] width 176 height 21
click at [653, 567] on li "Temporary" at bounding box center [692, 570] width 178 height 19
type input "Temporary"
click at [652, 584] on input at bounding box center [692, 590] width 176 height 21
click at [691, 602] on b "[PERSON_NAME]" at bounding box center [732, 606] width 83 height 12
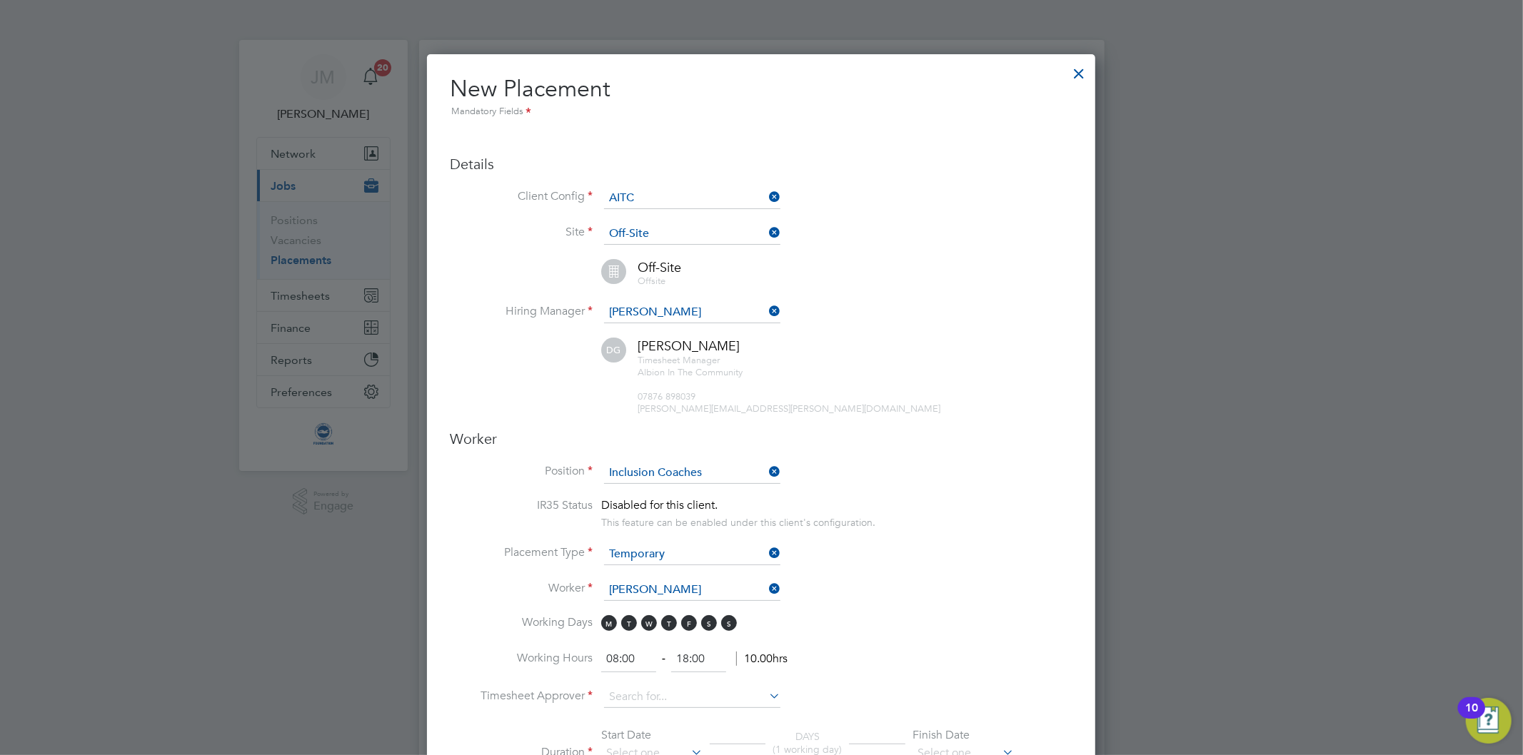
type input "[PERSON_NAME] (2201)"
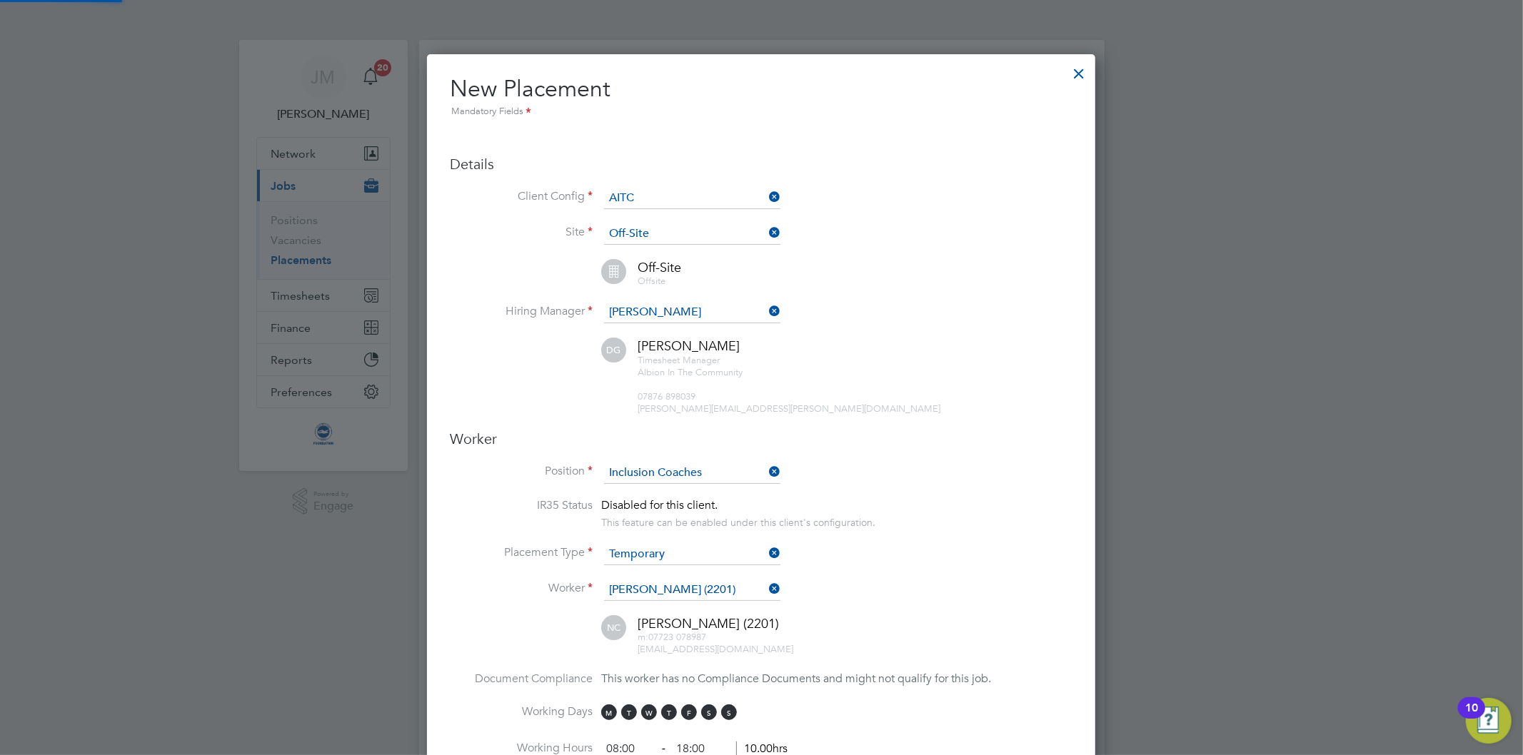
click at [884, 597] on li "Worker [PERSON_NAME] (2201)" at bounding box center [761, 598] width 622 height 36
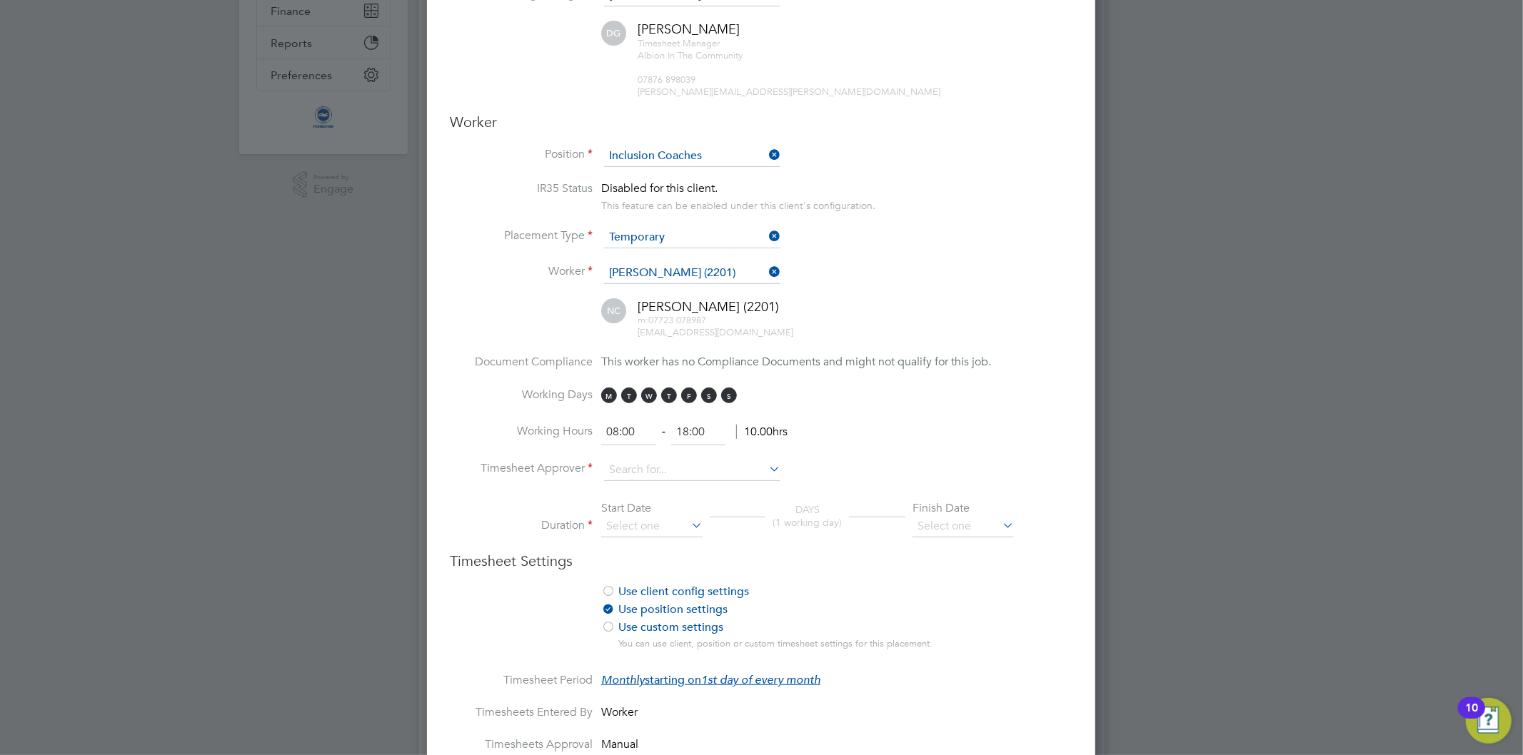
click at [687, 475] on li "Timesheet Approver" at bounding box center [761, 478] width 622 height 36
click at [682, 451] on li "Working Hours 08:00 ‐ 18:00 10.00hrs" at bounding box center [761, 440] width 622 height 40
click at [641, 461] on input at bounding box center [692, 470] width 176 height 21
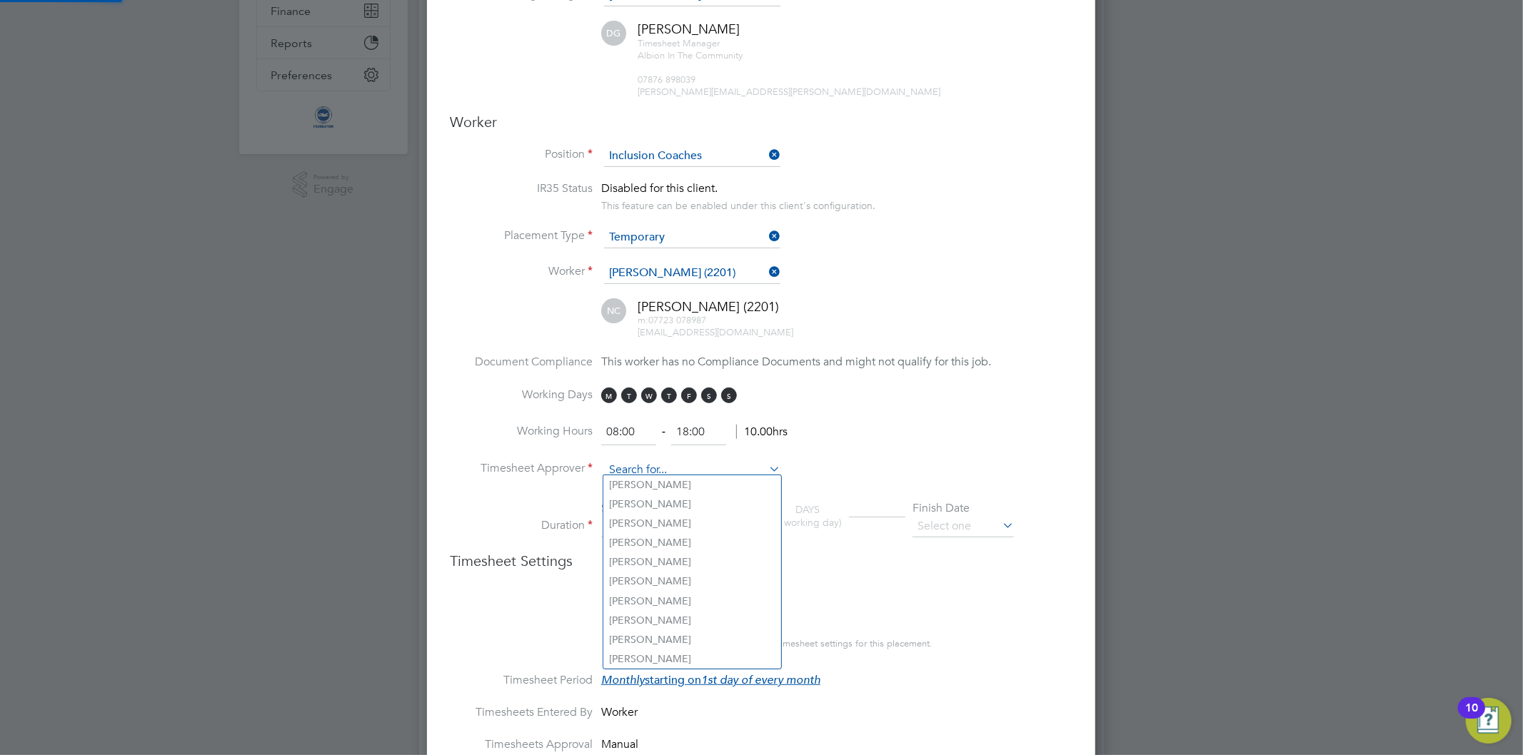
type input "f"
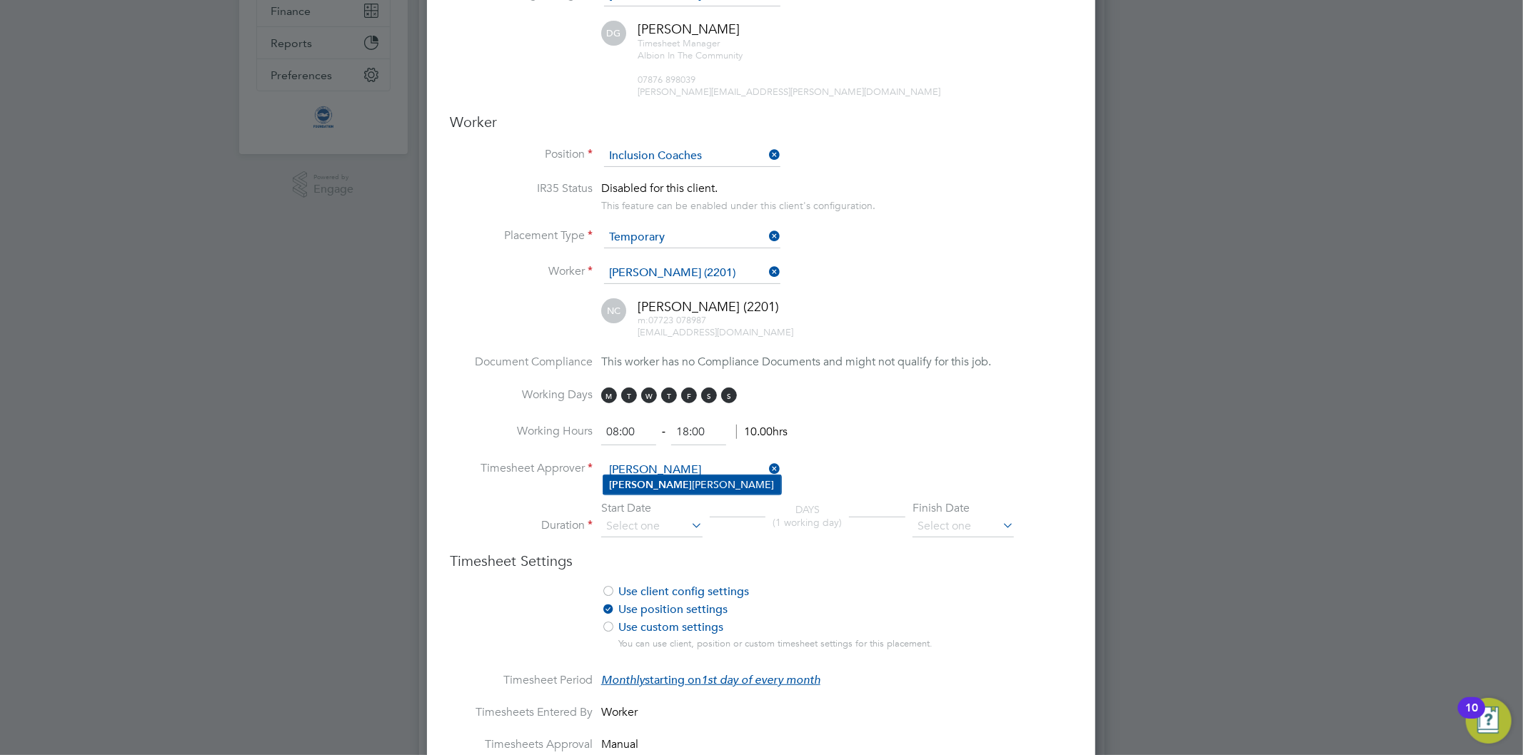
click at [642, 480] on li "[PERSON_NAME] iel [PERSON_NAME]" at bounding box center [692, 484] width 178 height 19
type input "[PERSON_NAME]"
click at [667, 518] on input at bounding box center [651, 526] width 101 height 21
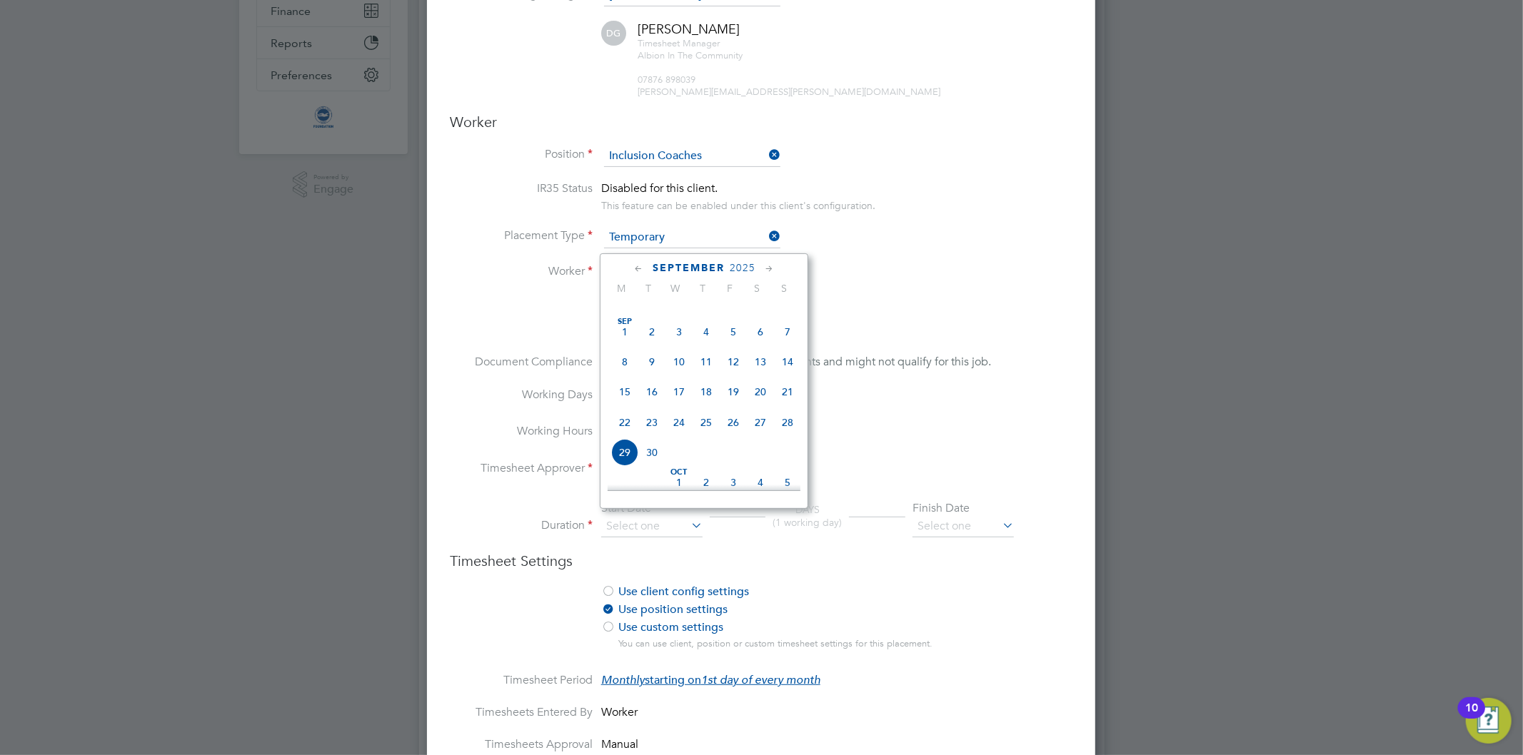
click at [622, 337] on span "[DATE]" at bounding box center [624, 331] width 27 height 27
type input "[DATE]"
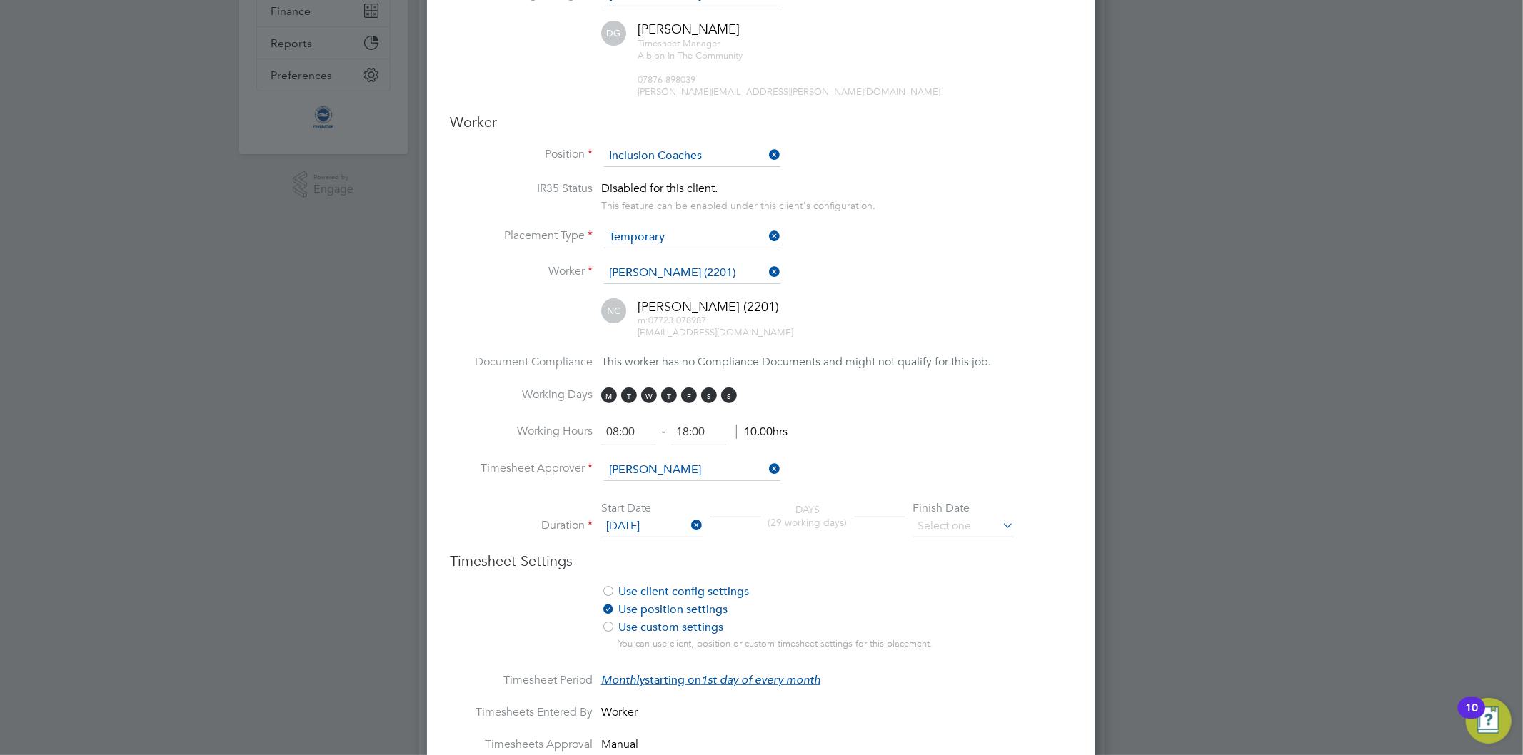
click at [999, 518] on icon at bounding box center [999, 525] width 0 height 20
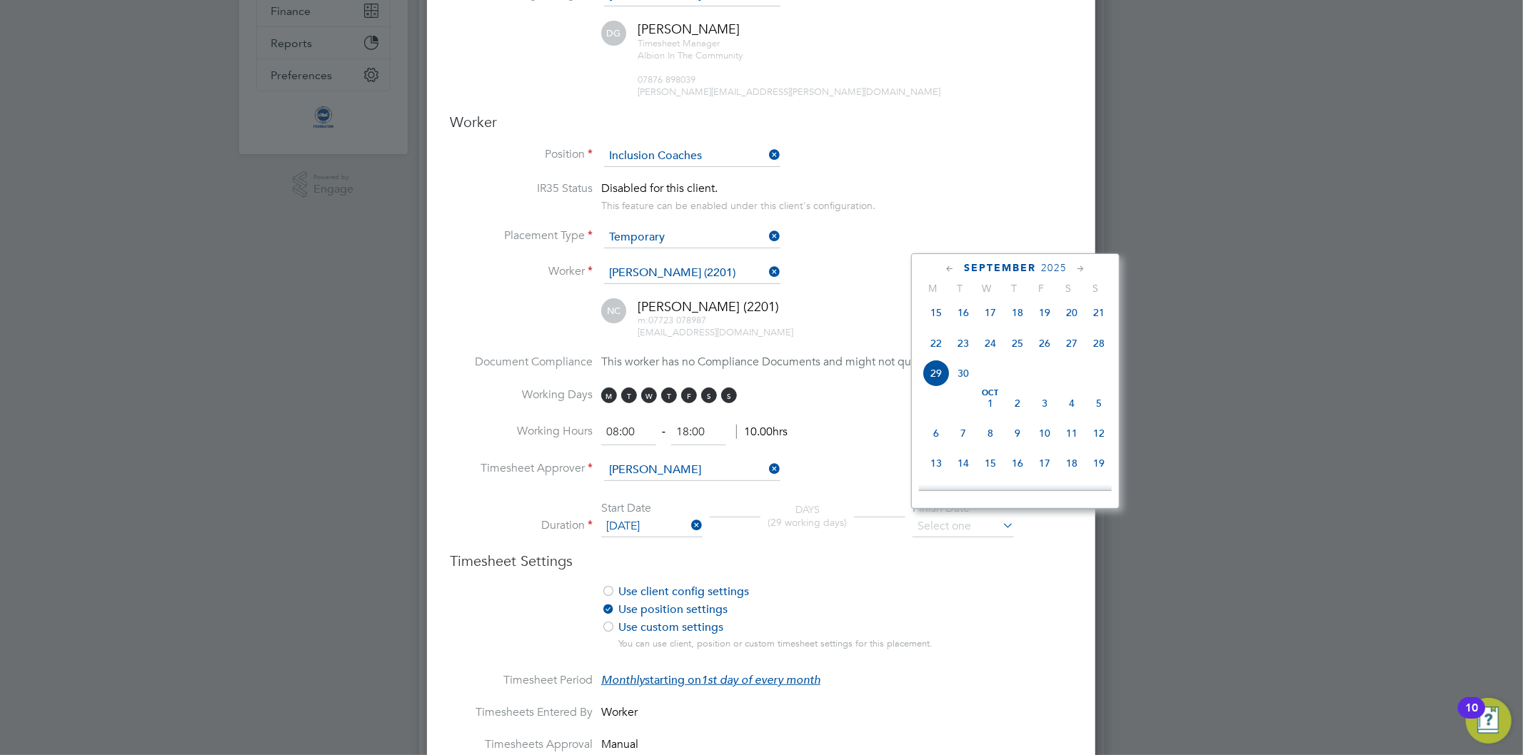
click at [1075, 266] on icon at bounding box center [1081, 269] width 14 height 16
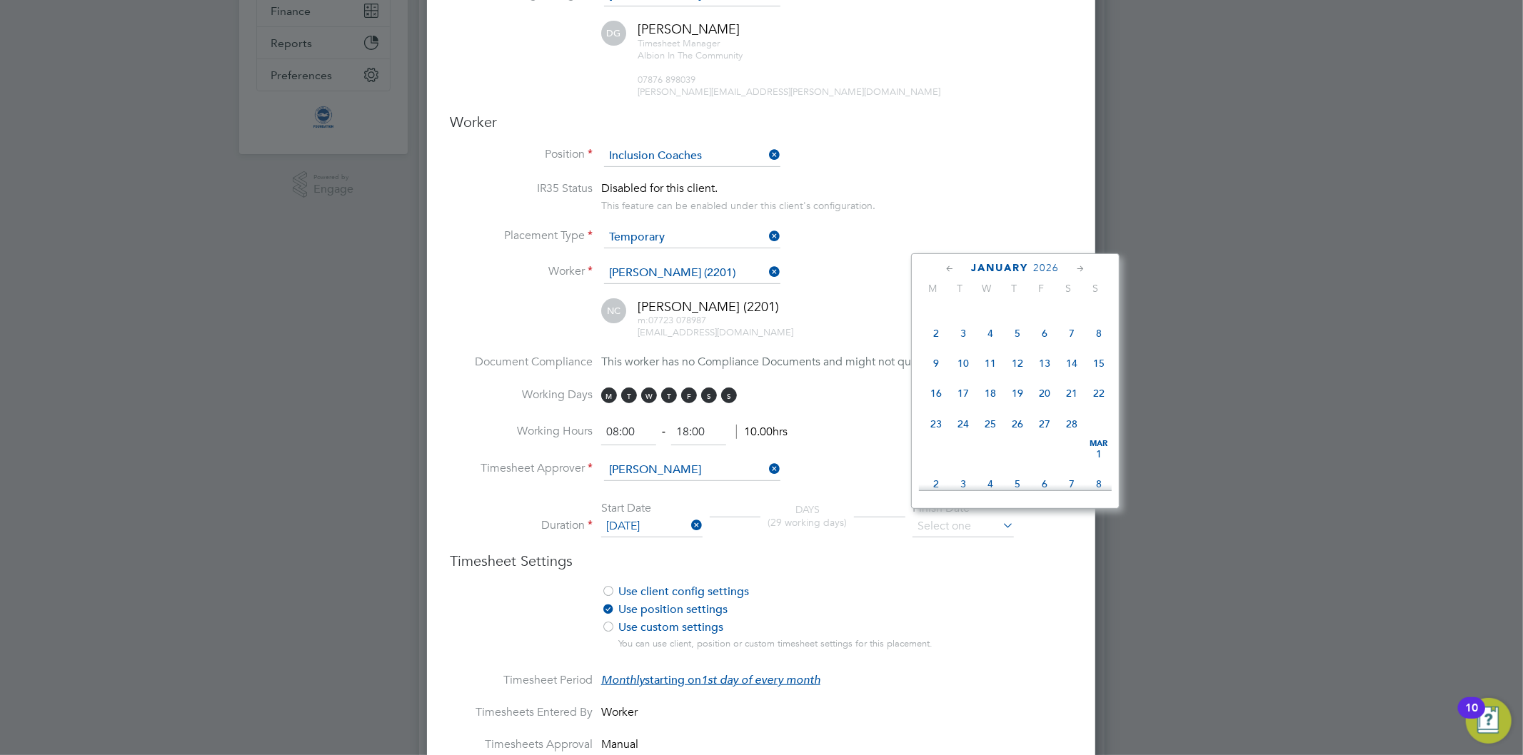
click at [1076, 266] on icon at bounding box center [1081, 269] width 14 height 16
click at [1076, 267] on icon at bounding box center [1081, 269] width 14 height 16
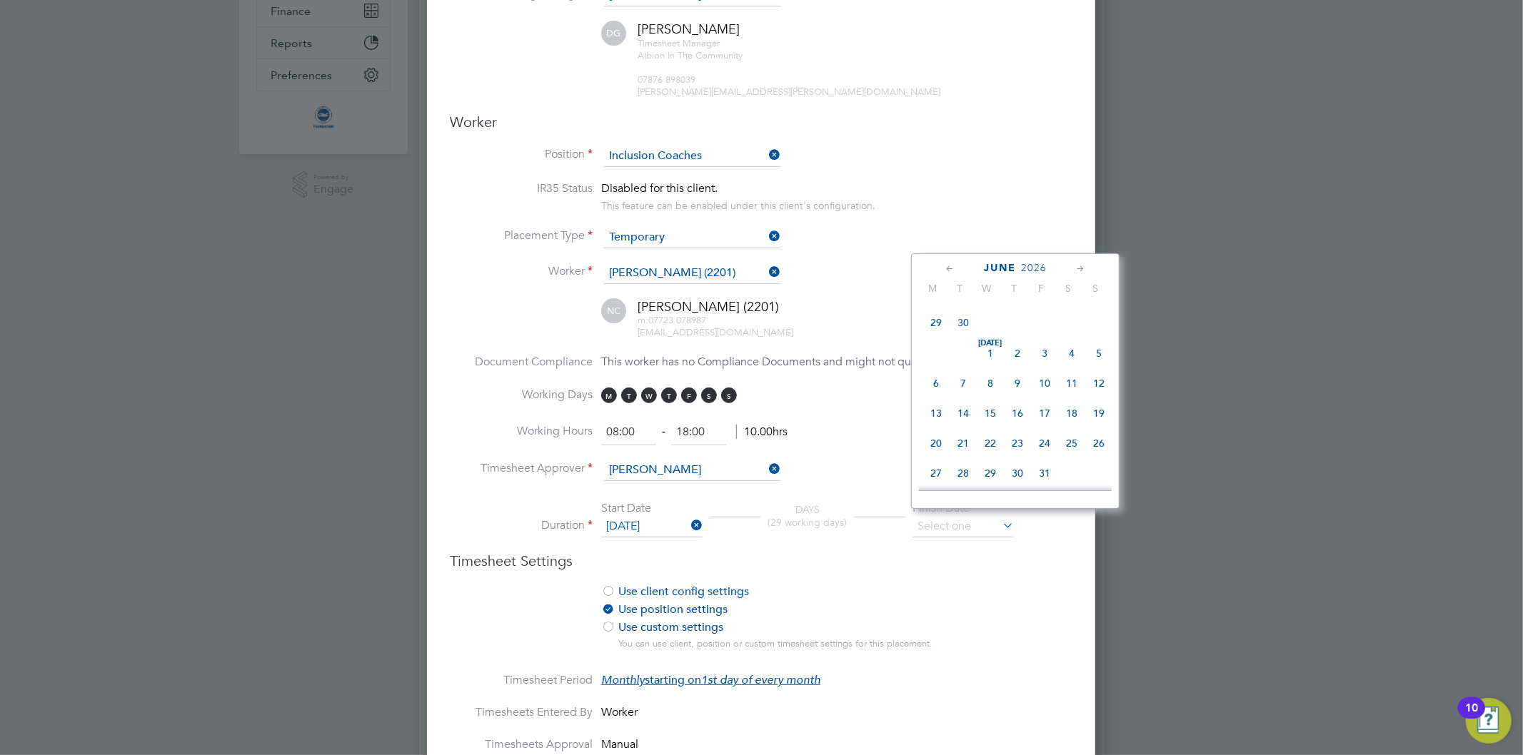
click at [1076, 267] on icon at bounding box center [1081, 269] width 14 height 16
click at [1078, 268] on icon at bounding box center [1081, 269] width 14 height 16
click at [1079, 268] on icon at bounding box center [1081, 269] width 14 height 16
click at [1082, 268] on icon at bounding box center [1081, 269] width 14 height 16
click at [1083, 269] on icon at bounding box center [1081, 269] width 14 height 16
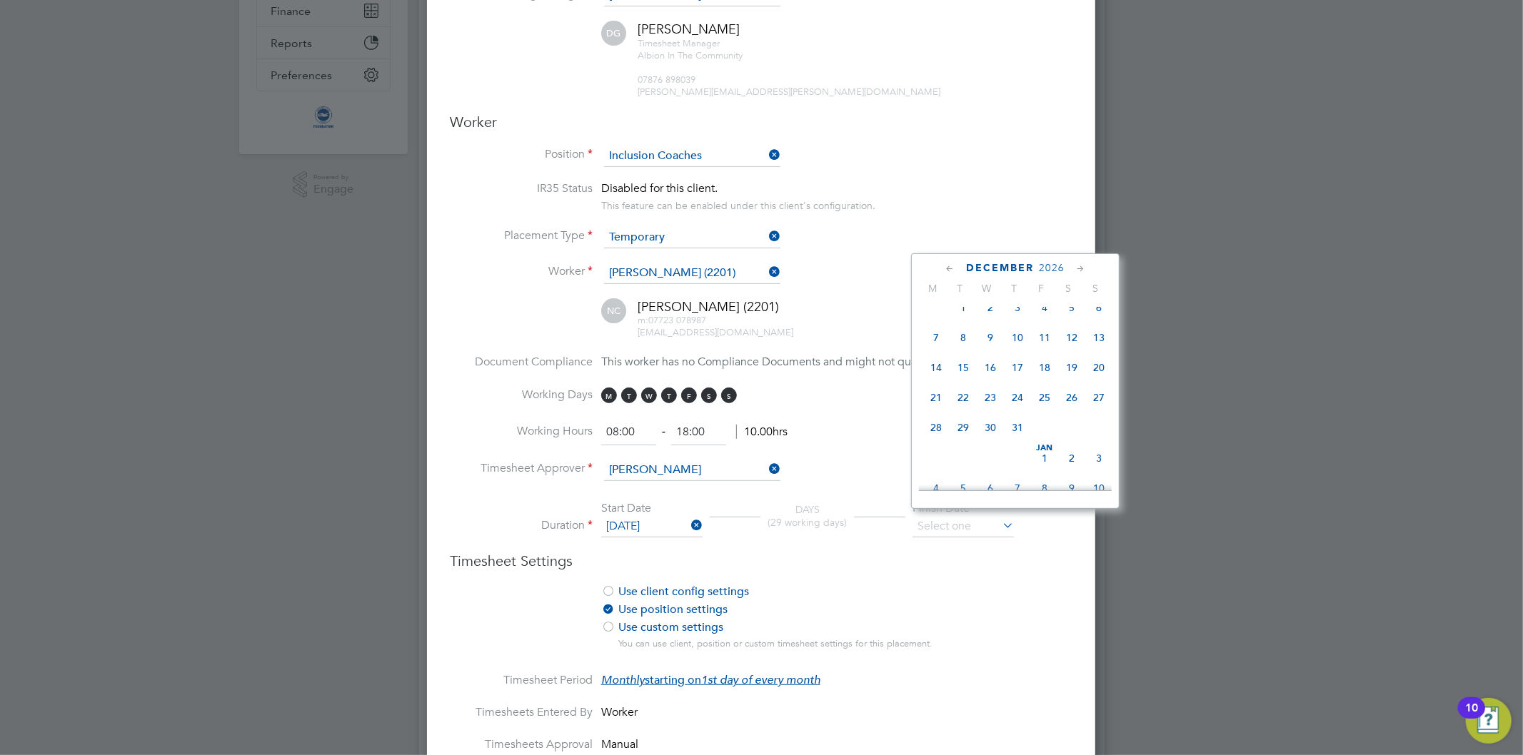
click at [1083, 269] on icon at bounding box center [1081, 269] width 14 height 16
click at [1083, 270] on icon at bounding box center [1081, 269] width 14 height 16
click at [1082, 270] on icon at bounding box center [1081, 269] width 14 height 16
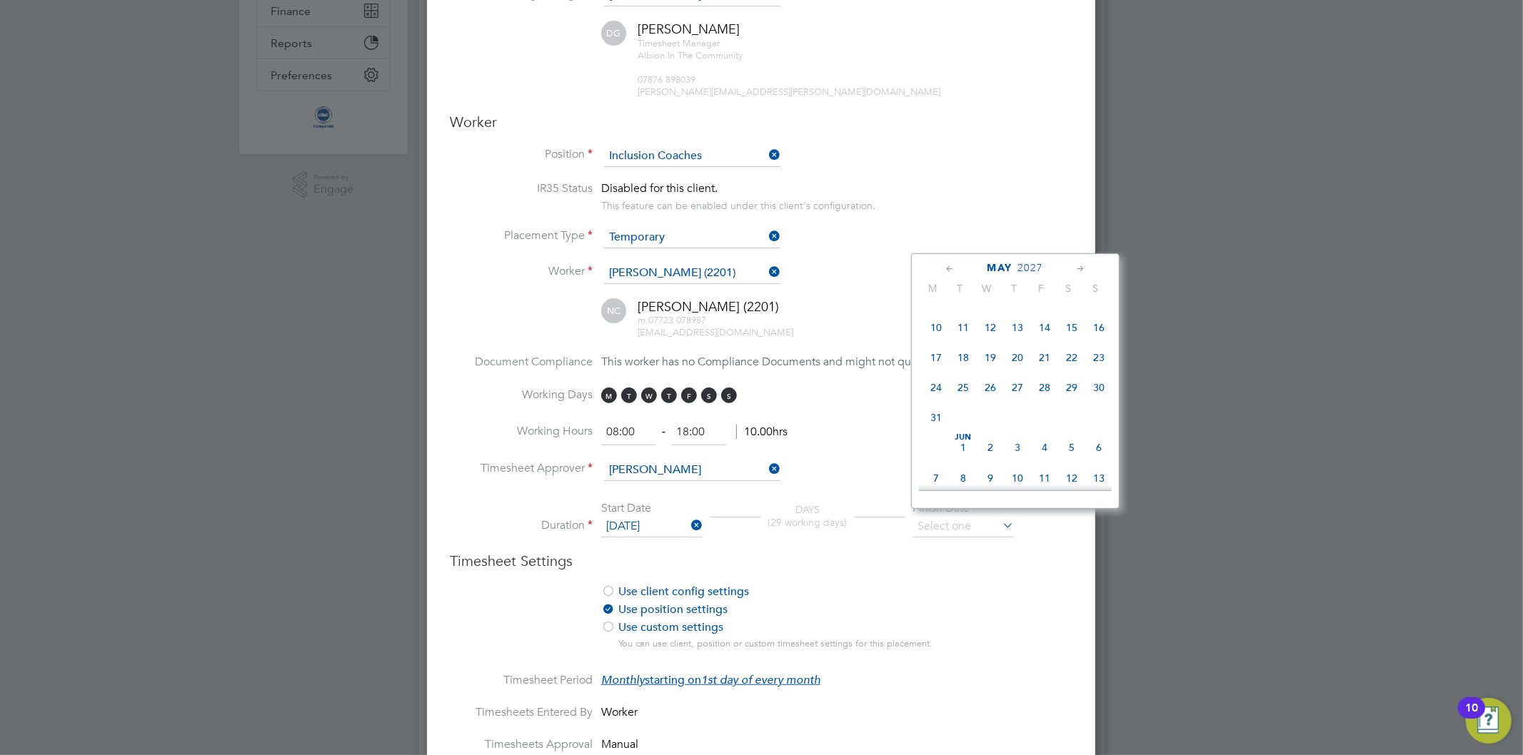
click at [1080, 270] on icon at bounding box center [1081, 269] width 14 height 16
click at [1076, 270] on icon at bounding box center [1081, 269] width 14 height 16
click at [1074, 270] on icon at bounding box center [1081, 269] width 14 height 16
click at [1072, 270] on div "[DATE]" at bounding box center [1015, 268] width 193 height 14
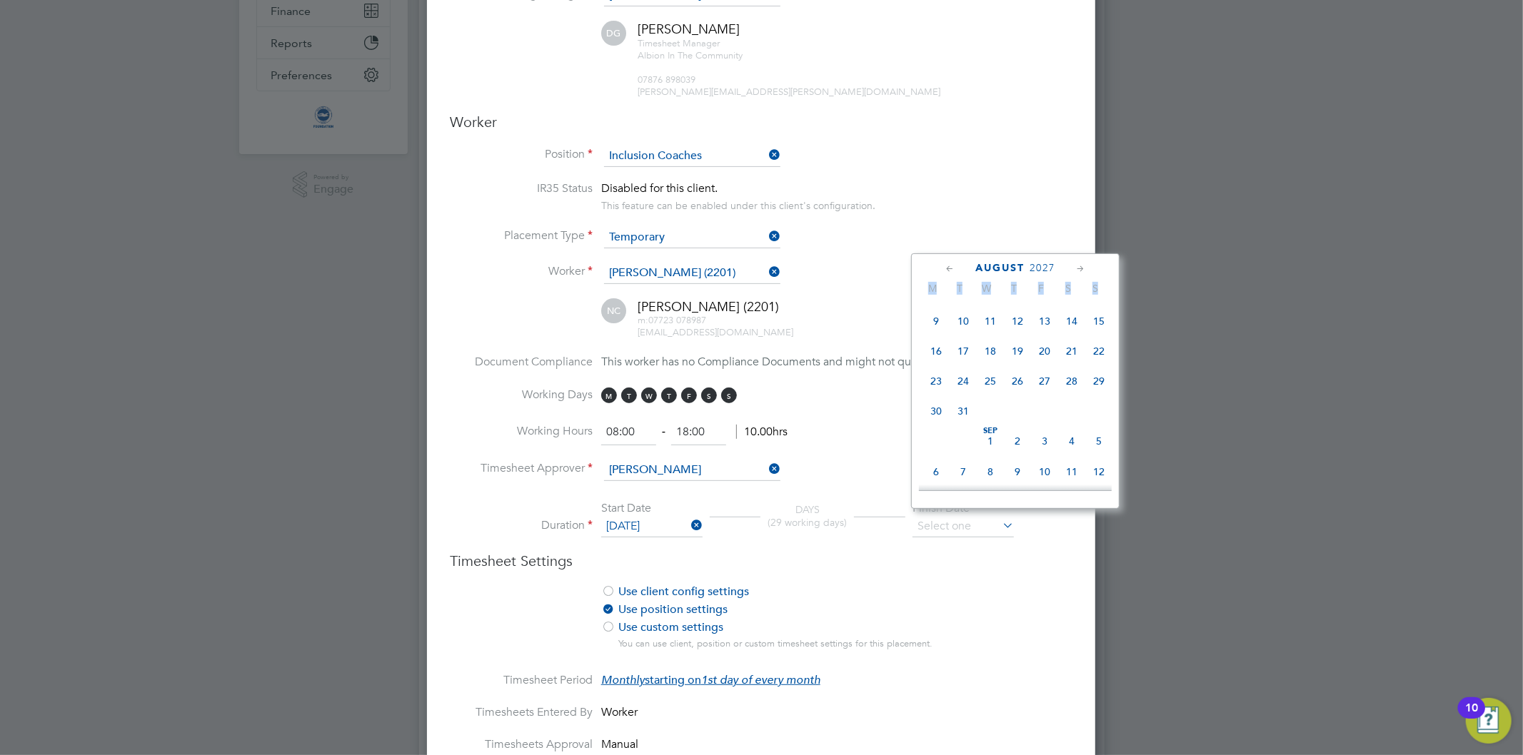
click at [1075, 268] on icon at bounding box center [1081, 269] width 14 height 16
click at [959, 416] on span "30" at bounding box center [962, 402] width 27 height 27
type input "[DATE]"
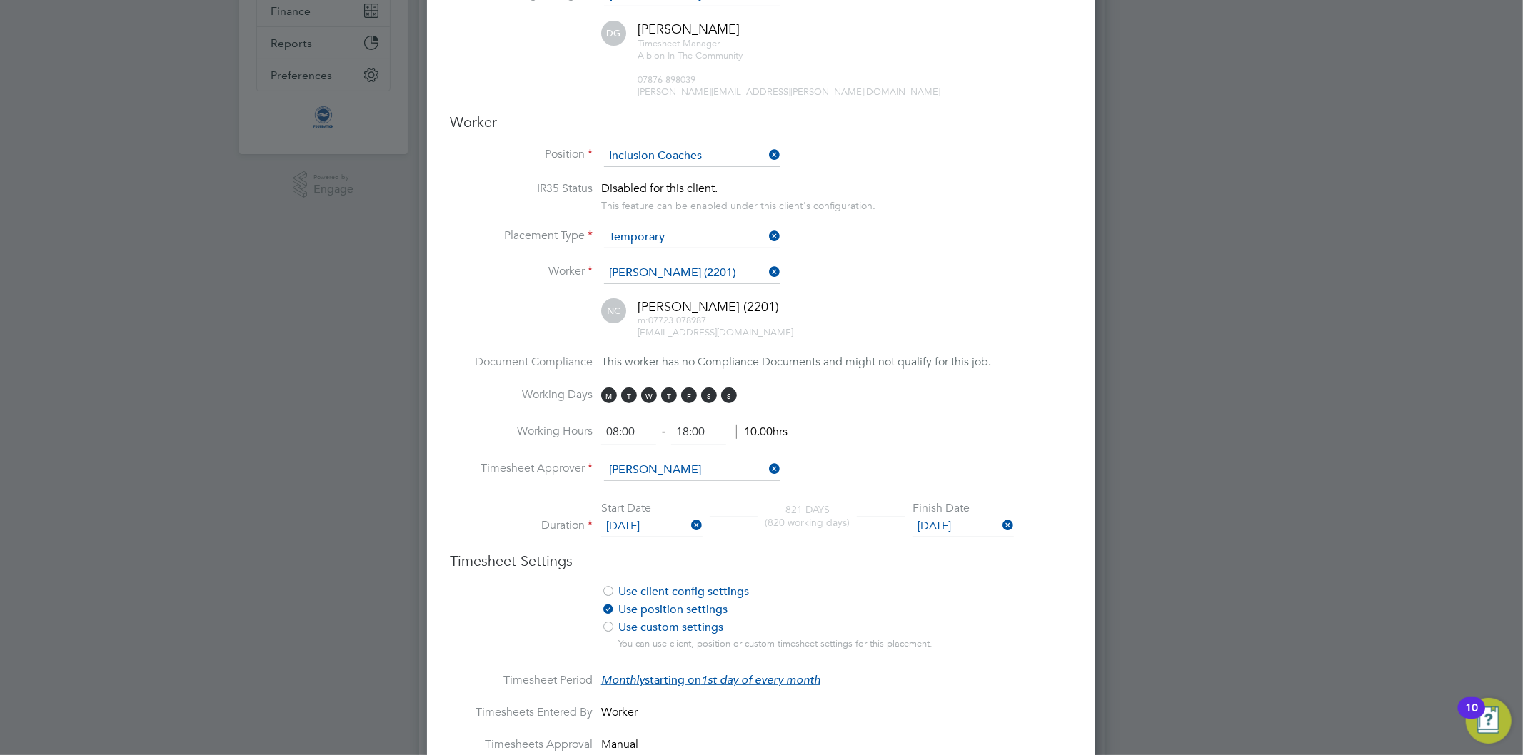
click at [976, 637] on li "Use client config settings Use position settings Use custom settings You can us…" at bounding box center [761, 629] width 622 height 89
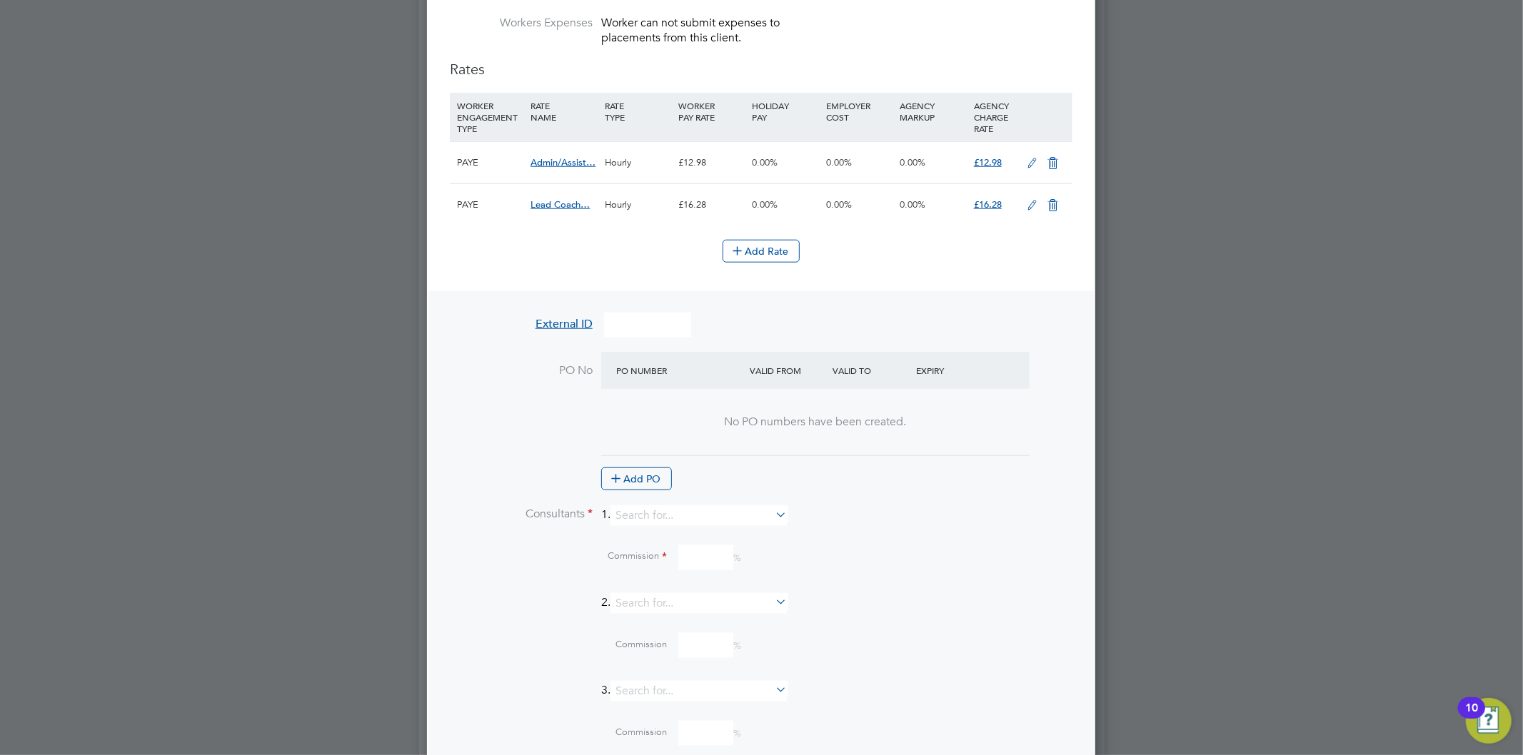
scroll to position [1110, 0]
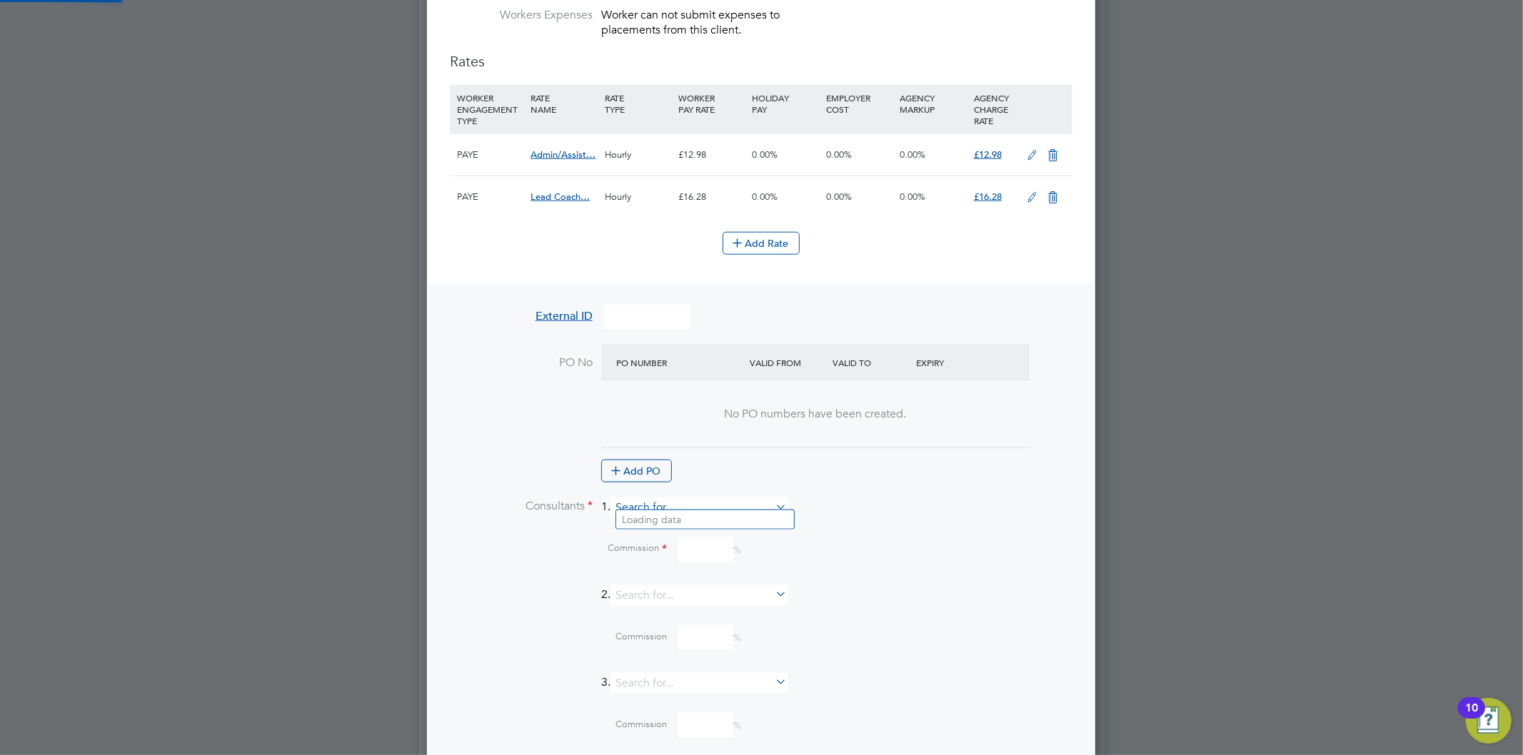
click at [680, 500] on input at bounding box center [698, 508] width 176 height 21
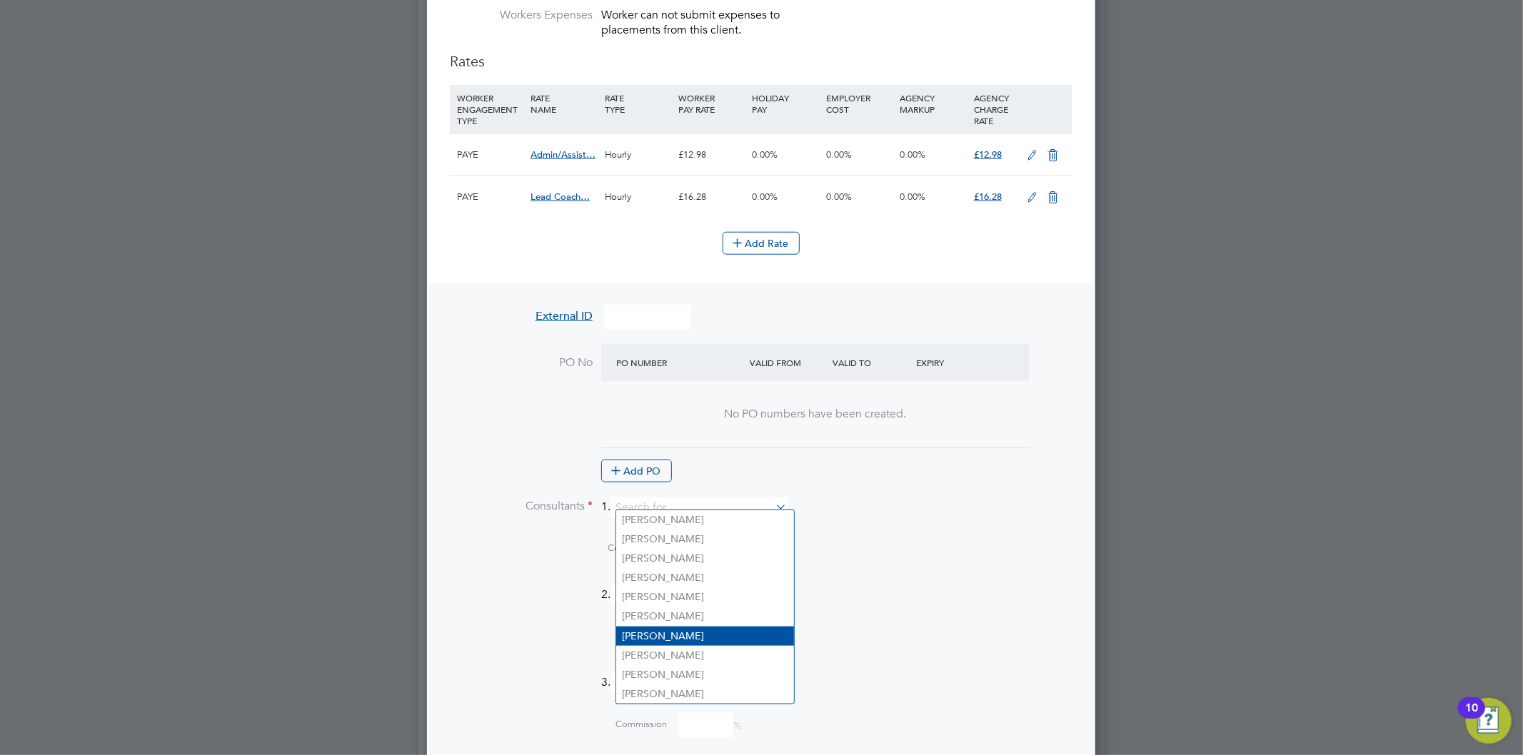
click at [657, 627] on li "[PERSON_NAME]" at bounding box center [705, 636] width 178 height 19
type input "[PERSON_NAME]"
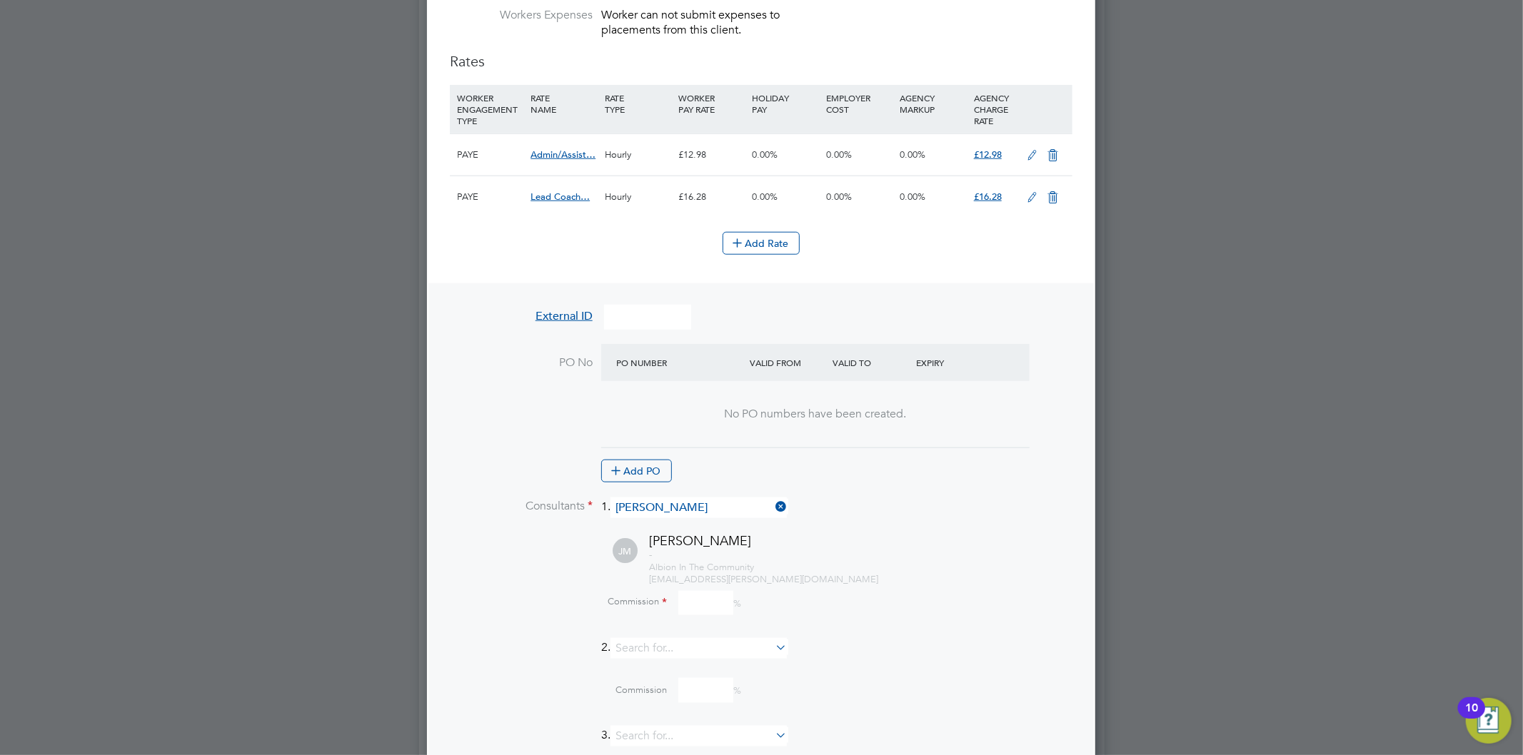
scroll to position [1933, 669]
click at [691, 591] on input at bounding box center [705, 603] width 55 height 25
type input "0"
click at [912, 573] on div "- Albion In The Community [EMAIL_ADDRESS][PERSON_NAME][DOMAIN_NAME]" at bounding box center [860, 568] width 423 height 36
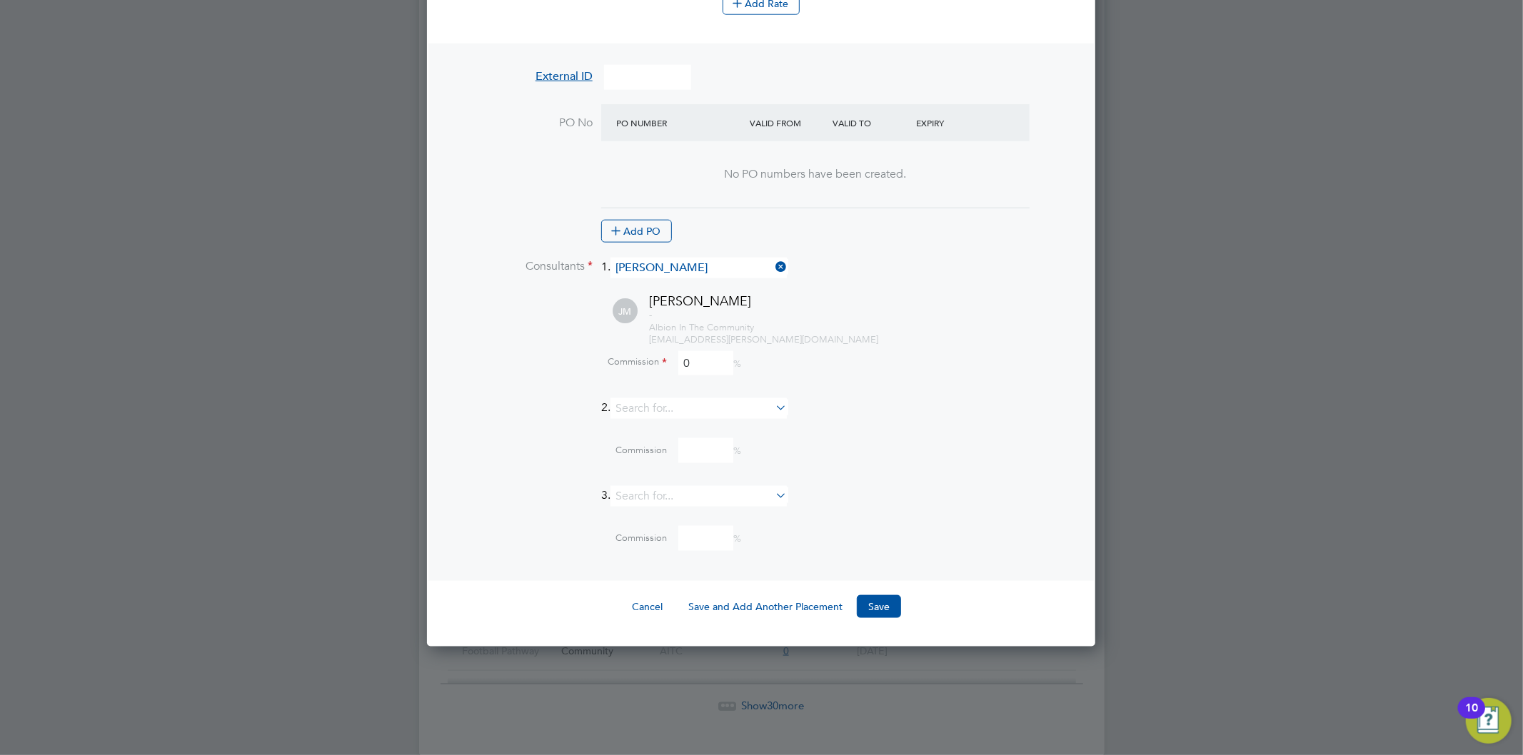
scroll to position [1373, 0]
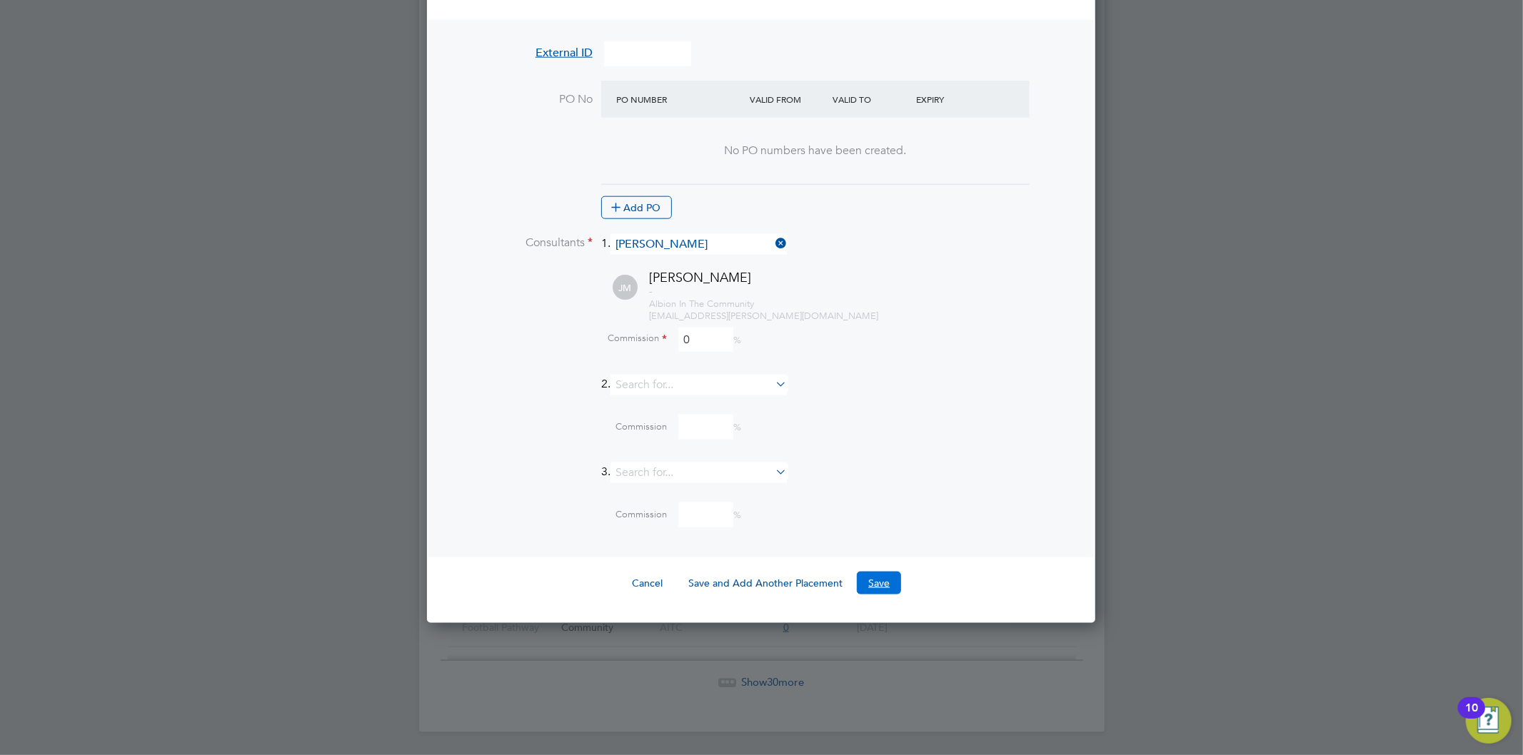
click at [882, 574] on button "Save" at bounding box center [879, 583] width 44 height 23
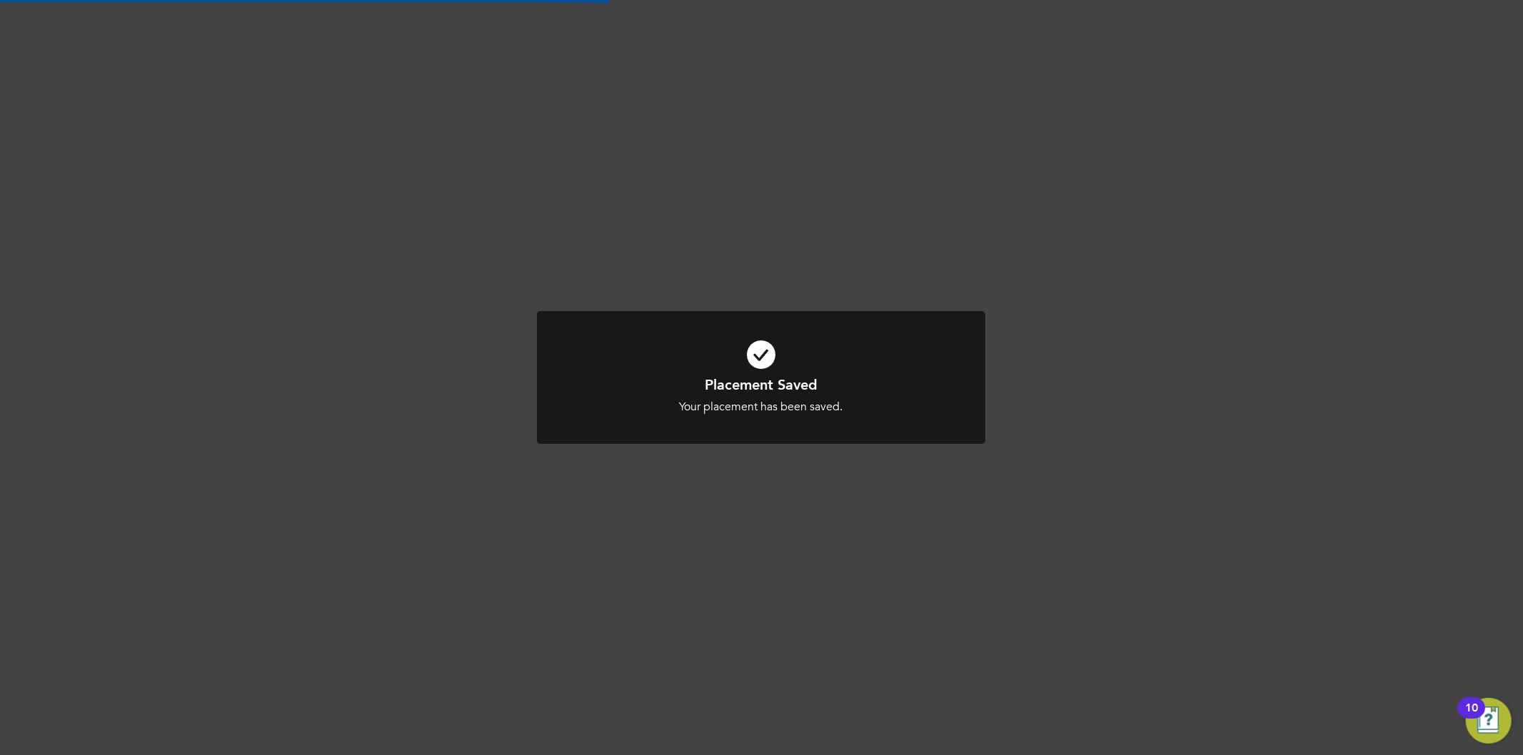
scroll to position [7, 7]
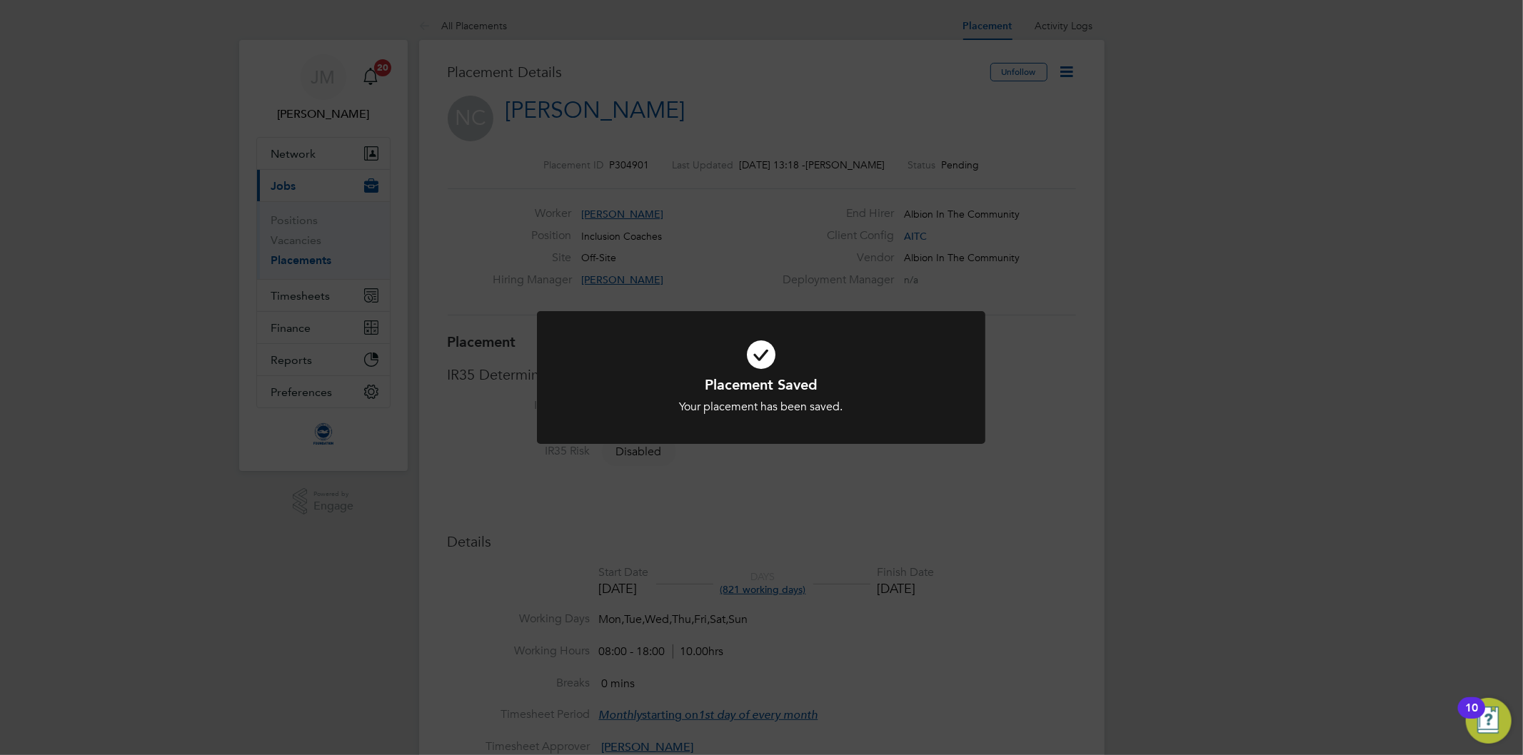
click at [1074, 67] on div "Placement Saved Your placement has been saved. Cancel Okay" at bounding box center [761, 377] width 1523 height 755
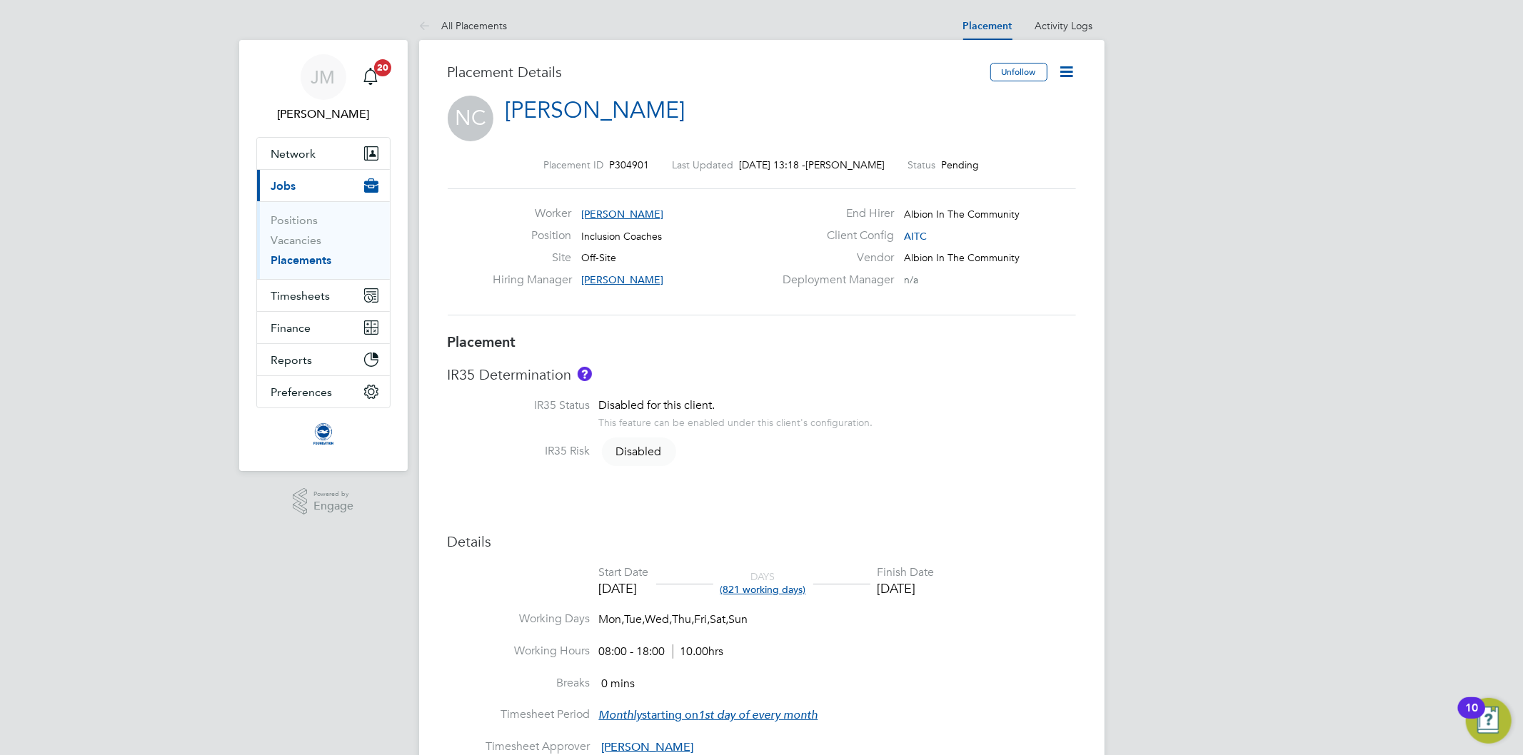
click at [1069, 73] on icon at bounding box center [1067, 72] width 18 height 18
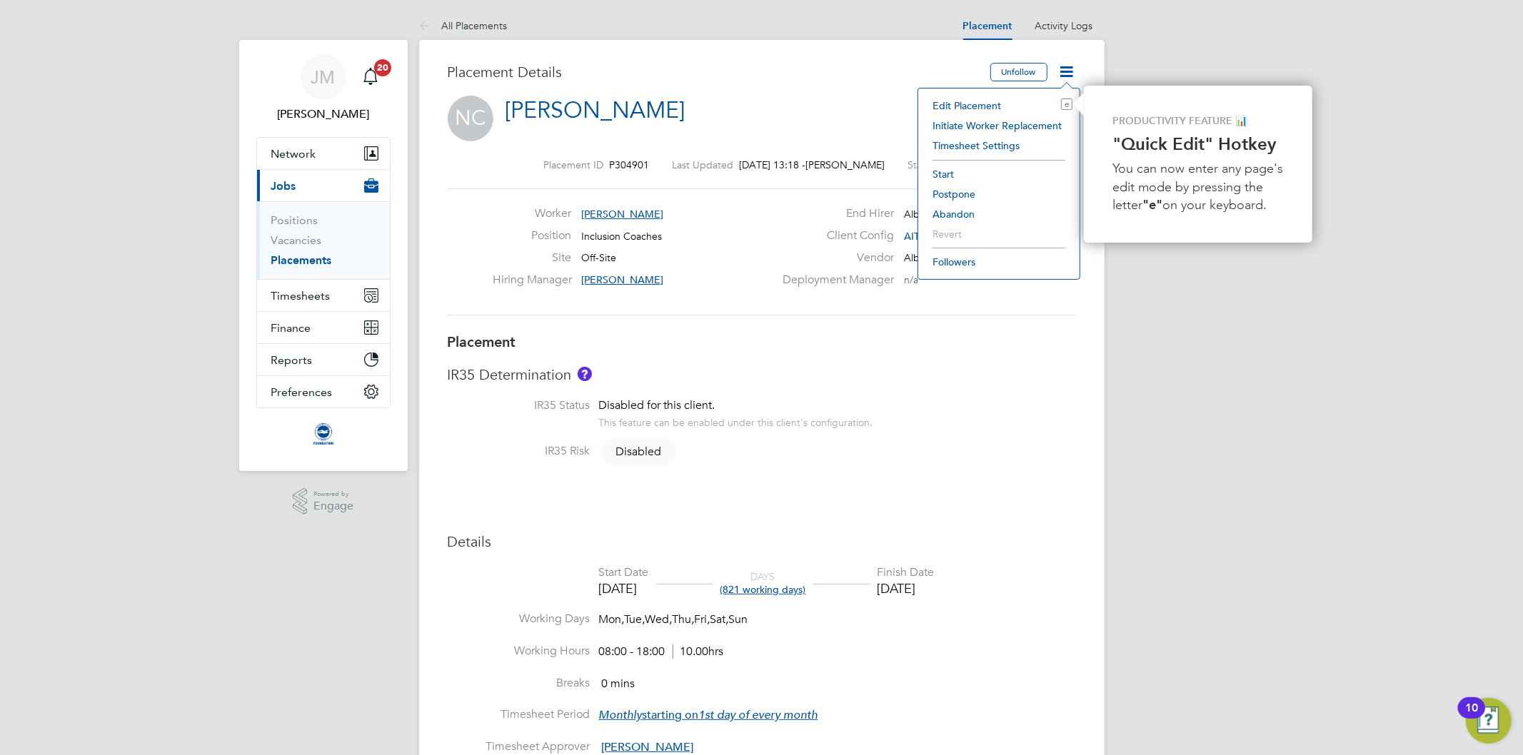
click at [949, 170] on li "Start" at bounding box center [998, 174] width 147 height 20
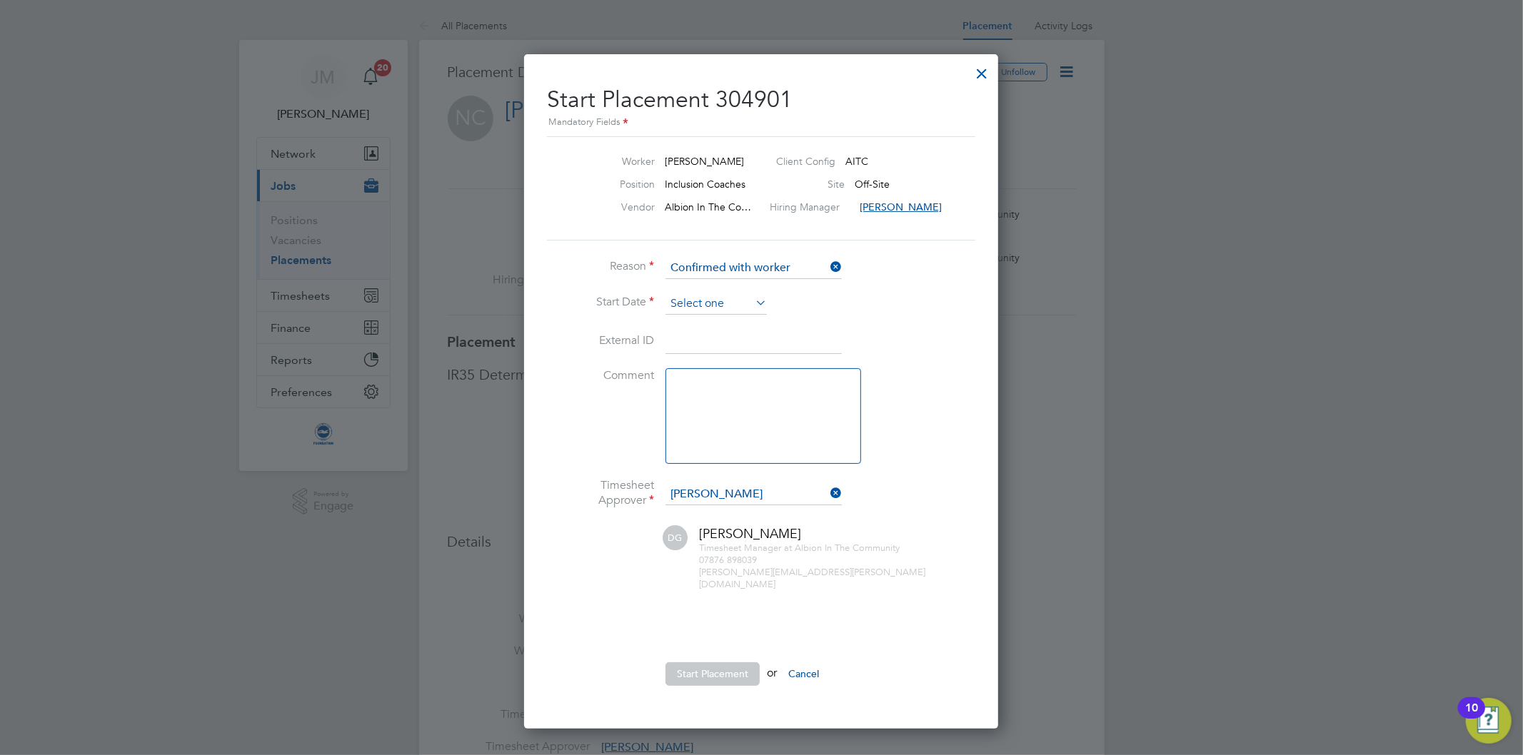
click at [735, 303] on input at bounding box center [715, 303] width 101 height 21
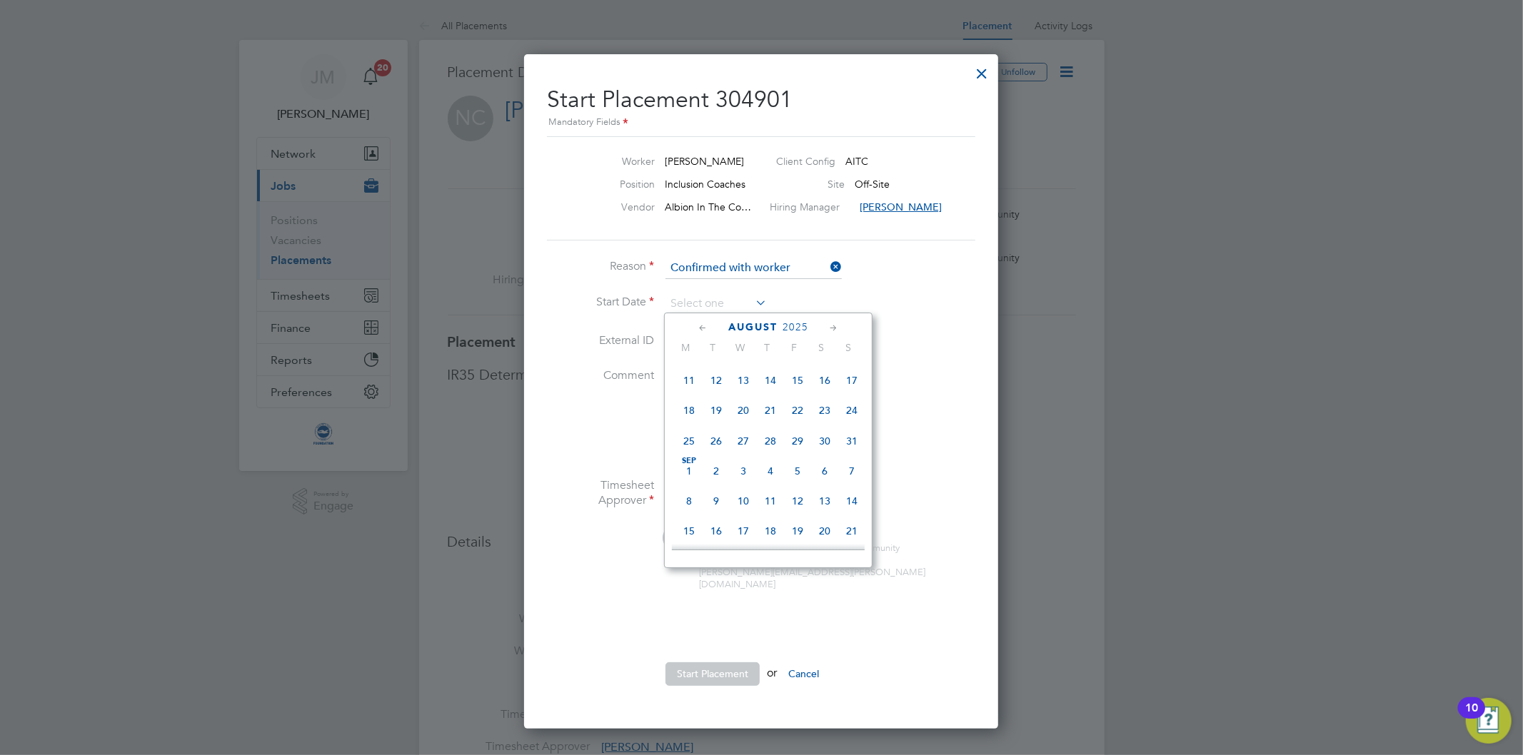
click at [690, 473] on span "[DATE]" at bounding box center [688, 471] width 27 height 27
type input "[DATE]"
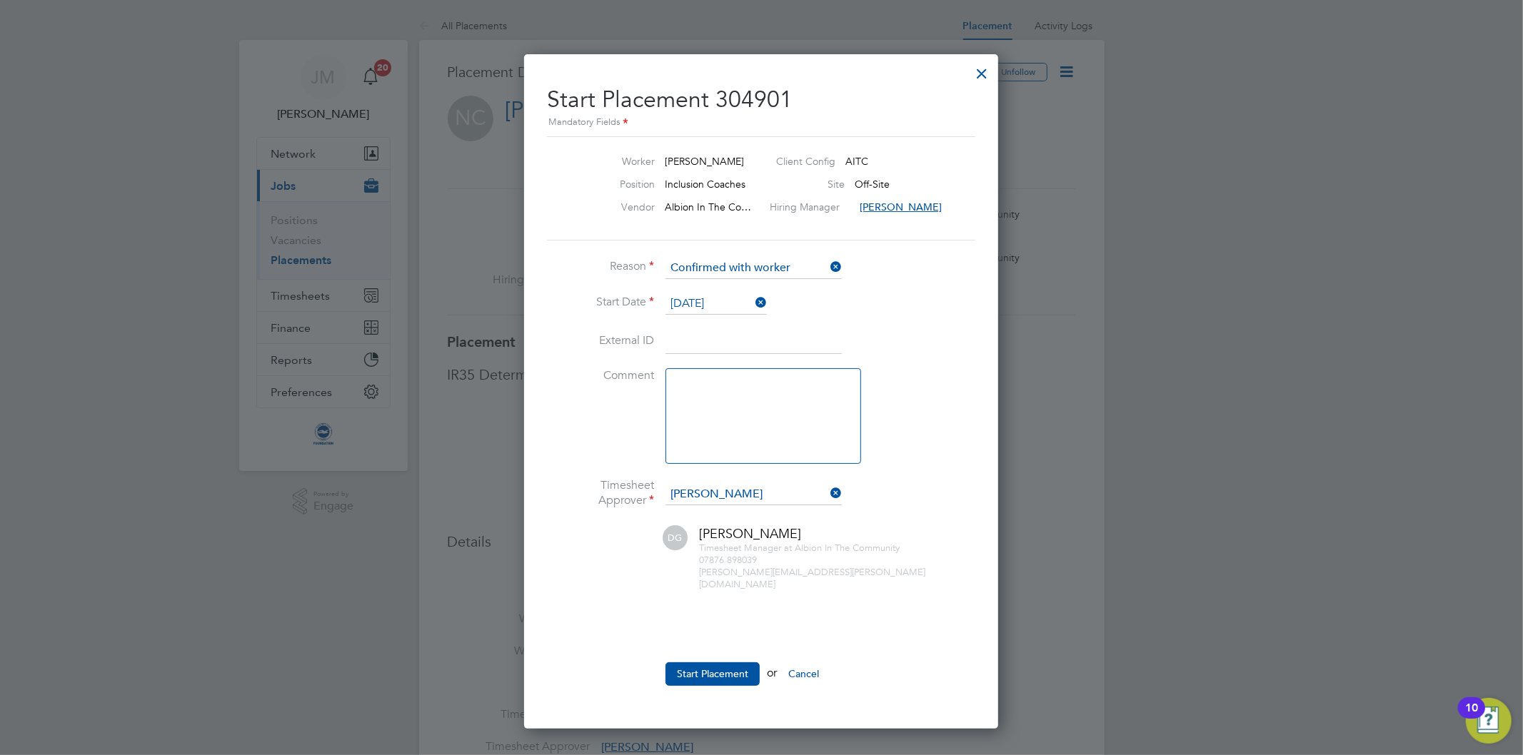
click at [887, 301] on li "Start Date [DATE]" at bounding box center [761, 311] width 428 height 36
click at [720, 662] on button "Start Placement" at bounding box center [712, 673] width 94 height 23
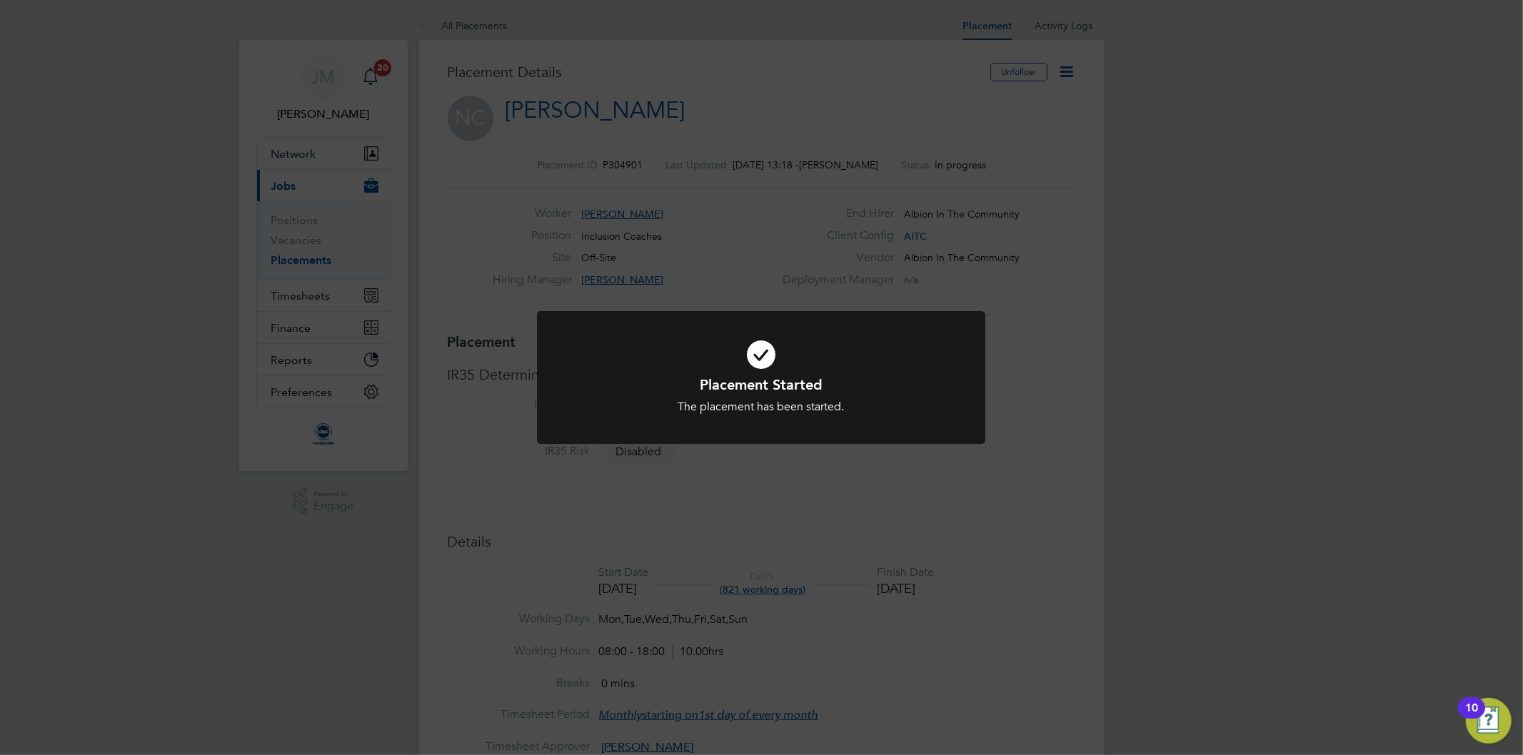
click at [702, 131] on div "Placement Started The placement has been started. Cancel Okay" at bounding box center [761, 377] width 1523 height 755
